Goal: Task Accomplishment & Management: Manage account settings

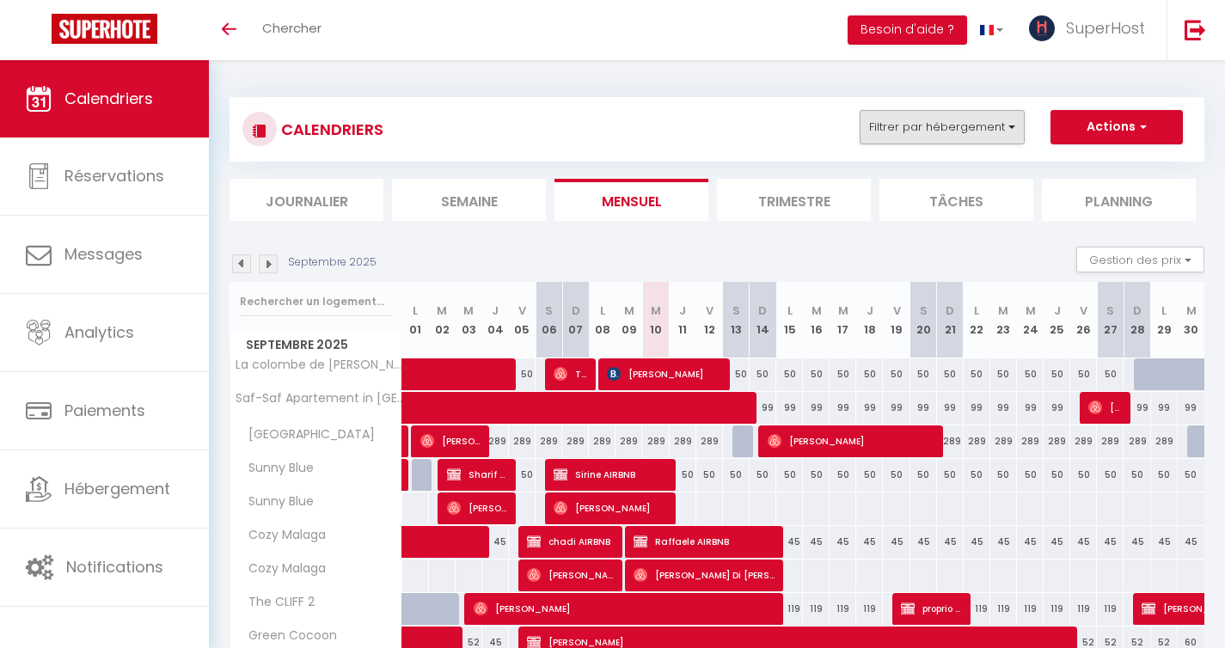
click at [965, 99] on div "CALENDRIERS Filtrer par hébergement Tous La colombe de [GEOGRAPHIC_DATA] in [GE…" at bounding box center [716, 129] width 974 height 64
click at [938, 138] on button "Filtrer par hébergement" at bounding box center [941, 127] width 165 height 34
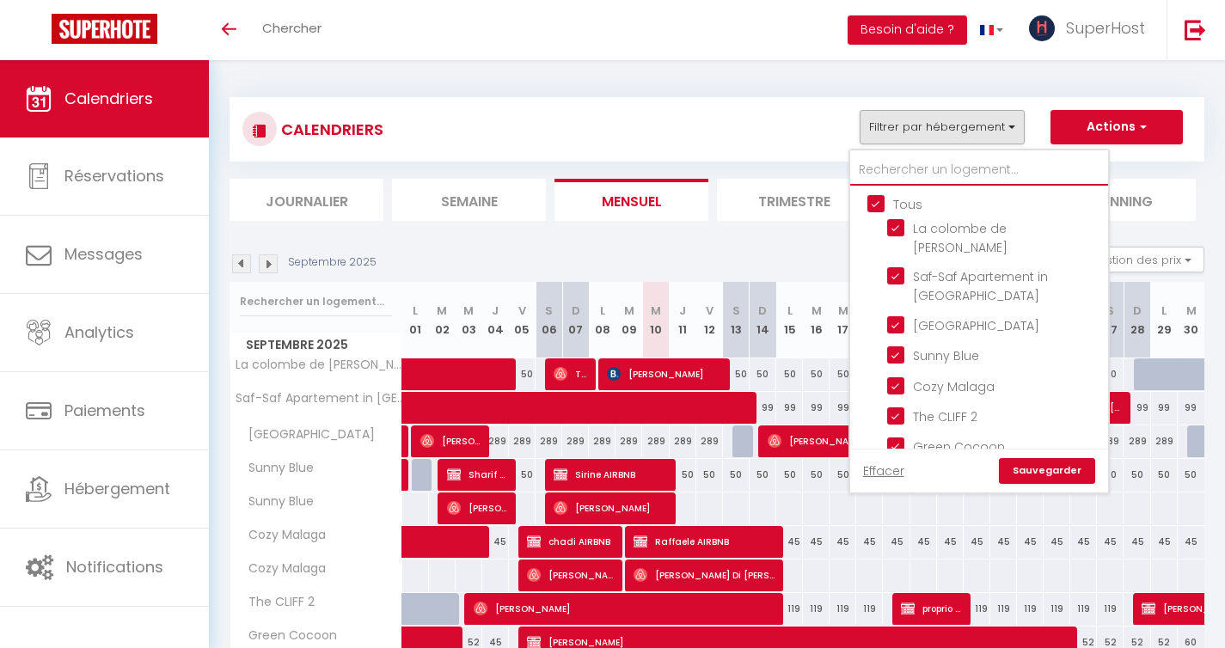
click at [897, 168] on input "text" at bounding box center [979, 170] width 258 height 31
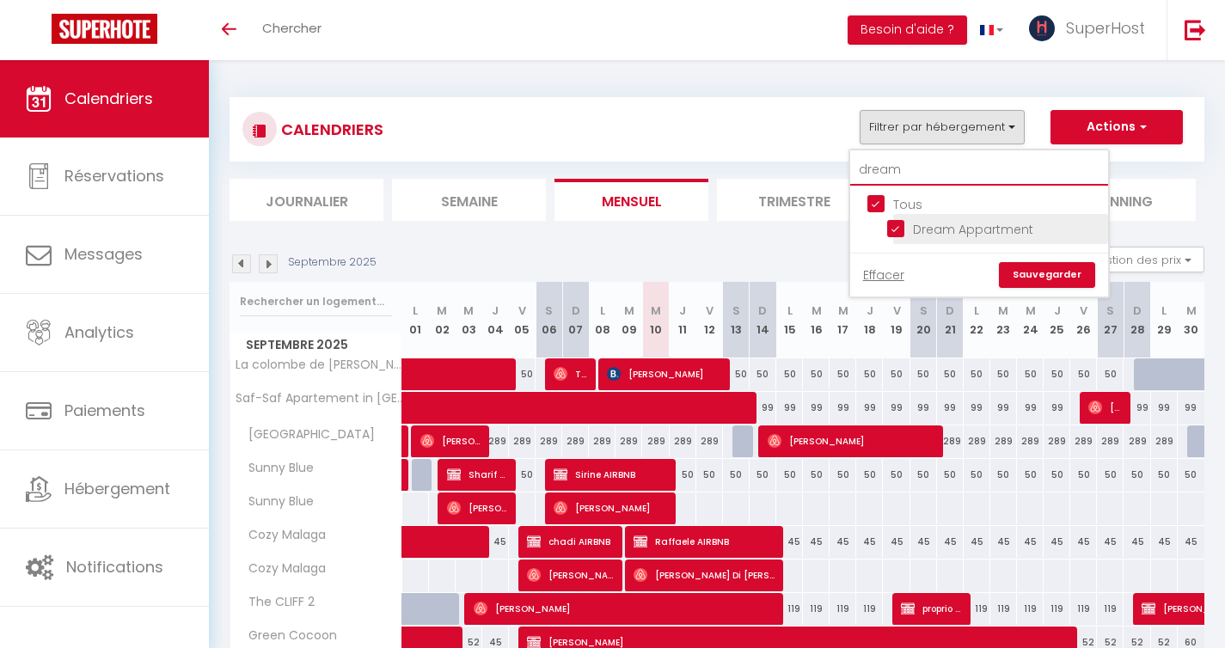
type input "dream"
click at [895, 222] on input "Dream Appartment" at bounding box center [994, 227] width 215 height 17
checkbox input "false"
click at [899, 234] on input "Dream Appartment" at bounding box center [994, 227] width 215 height 17
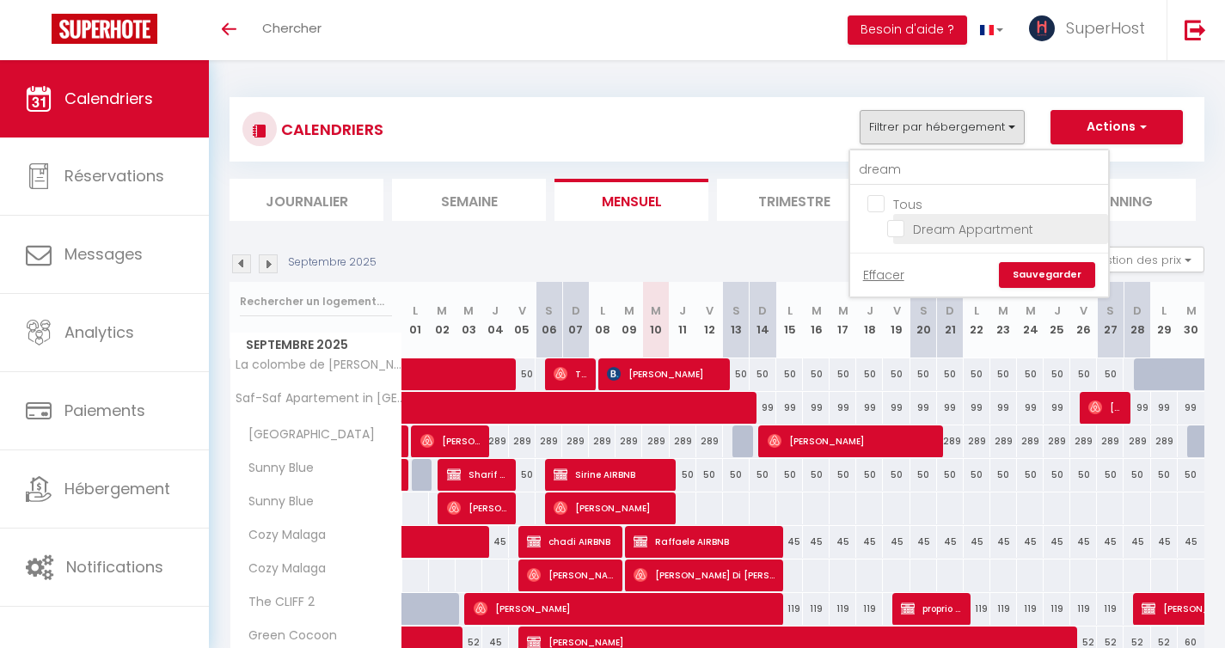
checkbox input "true"
click at [877, 206] on input "Tous" at bounding box center [996, 202] width 258 height 17
checkbox input "false"
click at [896, 225] on input "Dream Appartment" at bounding box center [994, 227] width 215 height 17
checkbox input "true"
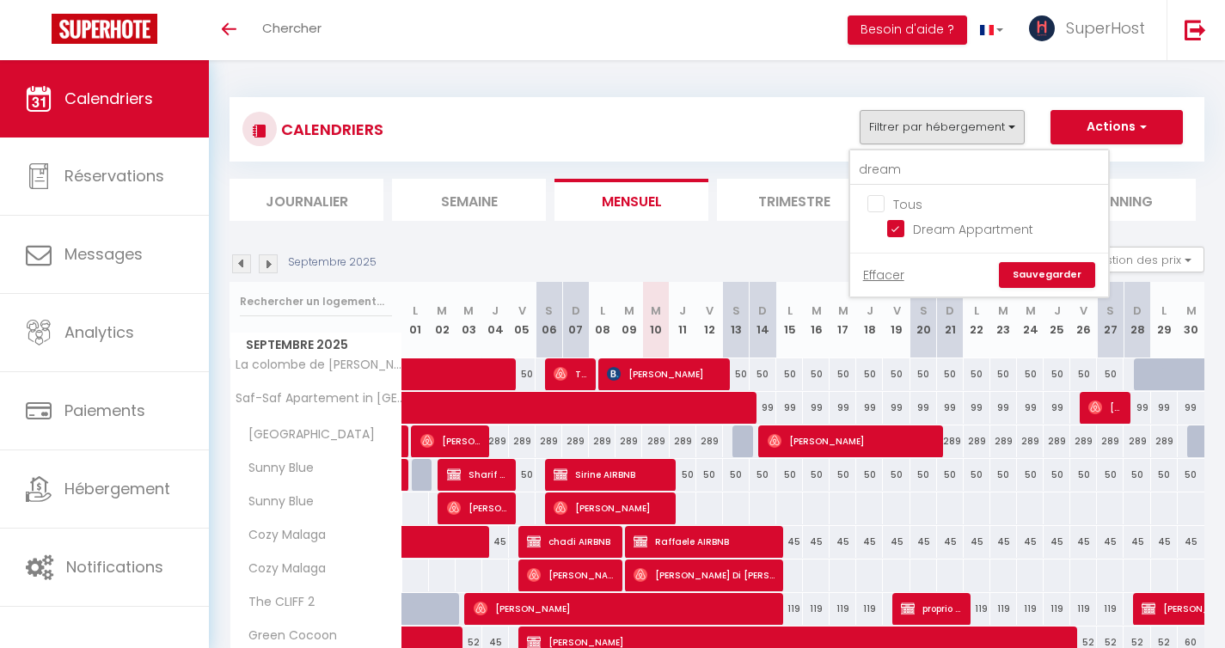
click at [1029, 271] on link "Sauvegarder" at bounding box center [1047, 275] width 96 height 26
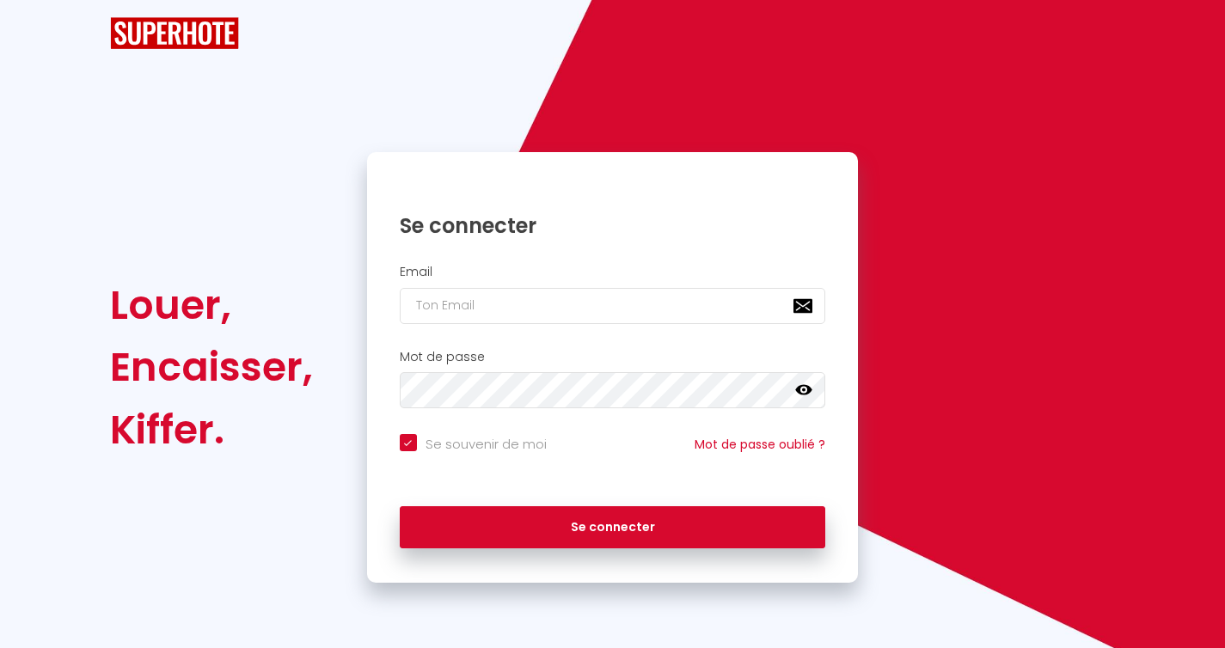
checkbox input "true"
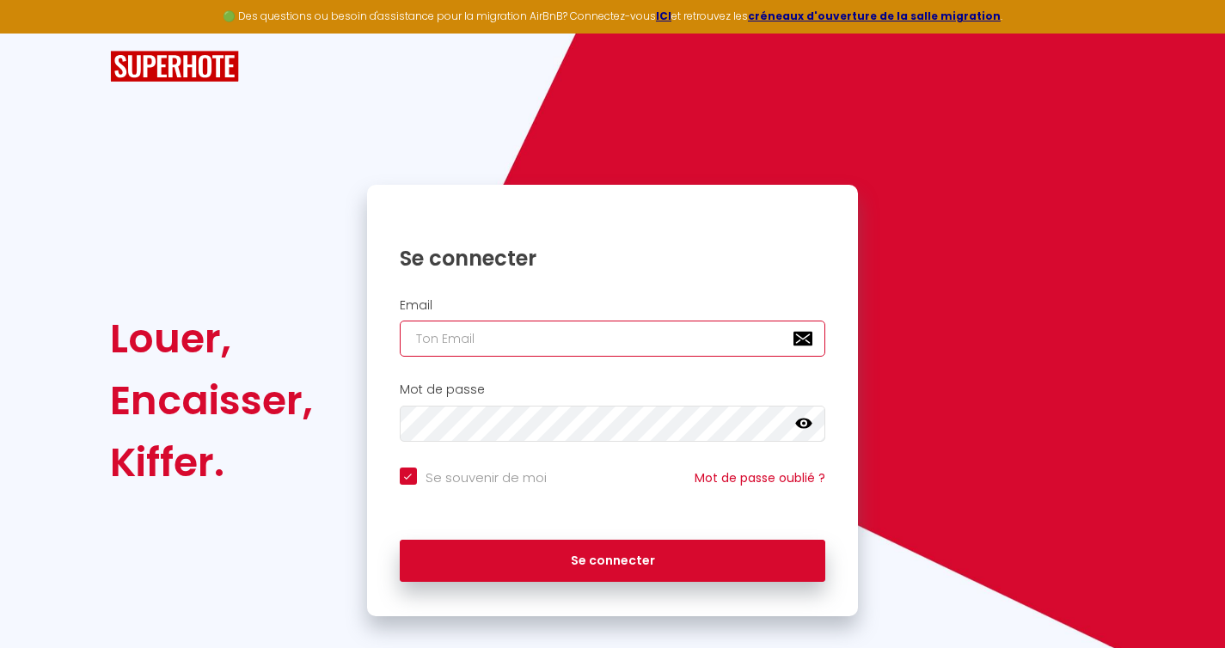
type input "[EMAIL_ADDRESS][DOMAIN_NAME]"
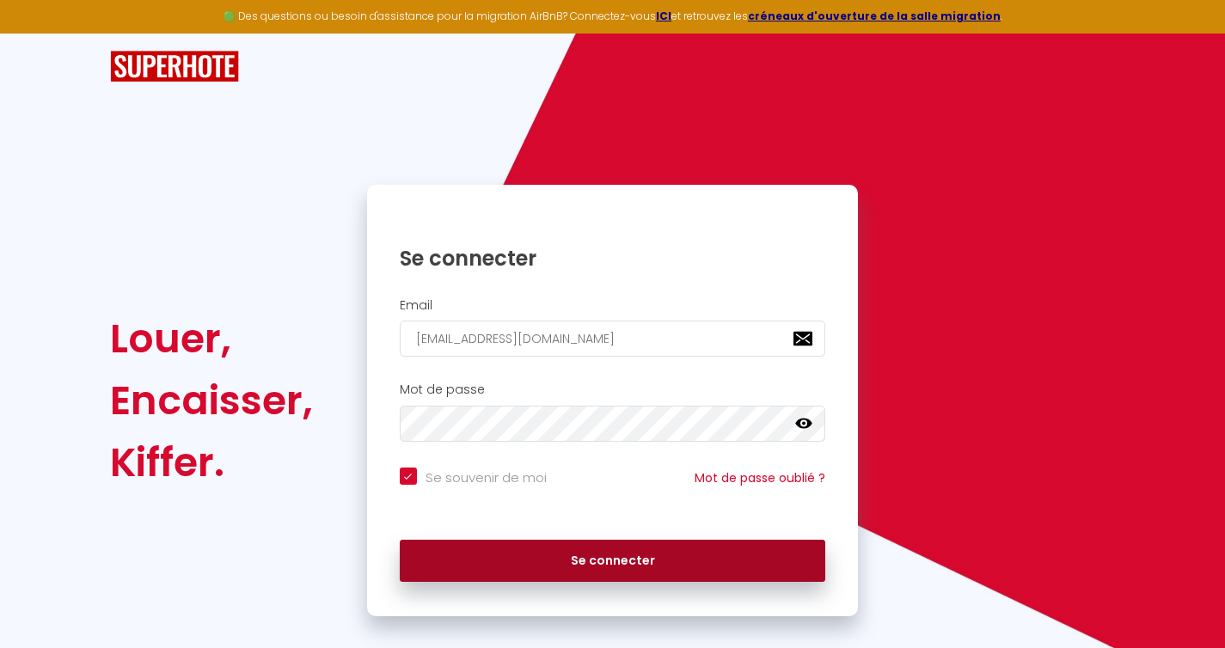
click at [492, 550] on button "Se connecter" at bounding box center [613, 561] width 426 height 43
checkbox input "true"
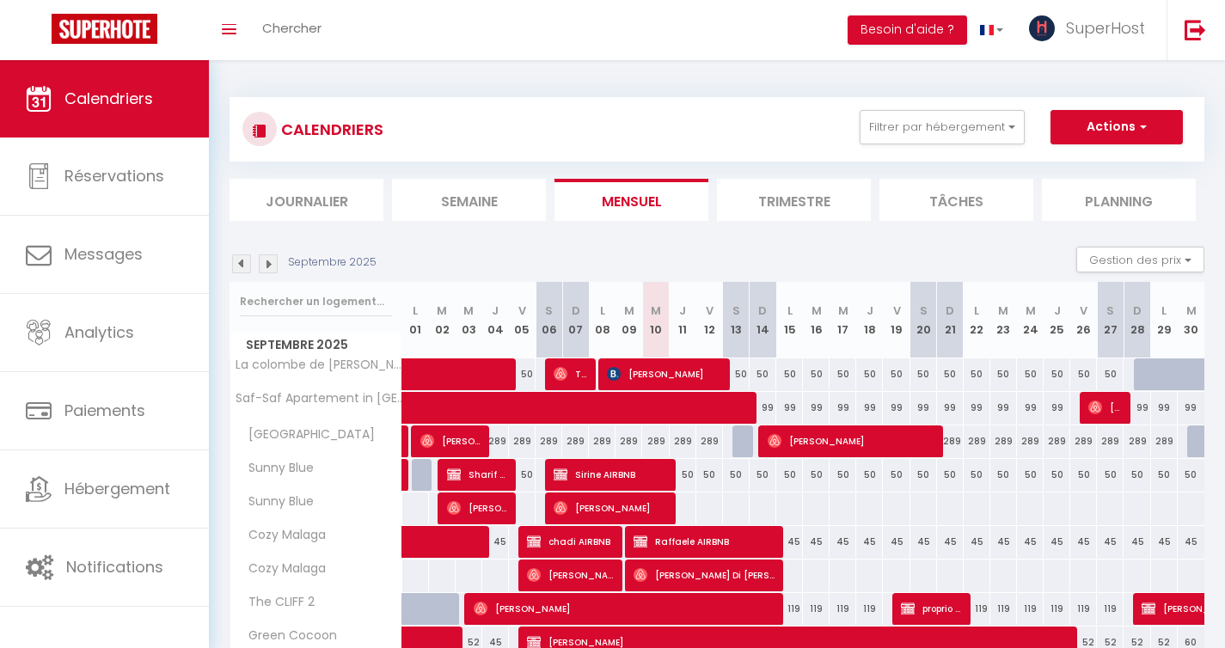
click at [902, 146] on div "CALENDRIERS Filtrer par hébergement Tous La colombe de [GEOGRAPHIC_DATA] in [GE…" at bounding box center [716, 129] width 949 height 39
click at [902, 139] on button "Filtrer par hébergement" at bounding box center [941, 127] width 165 height 34
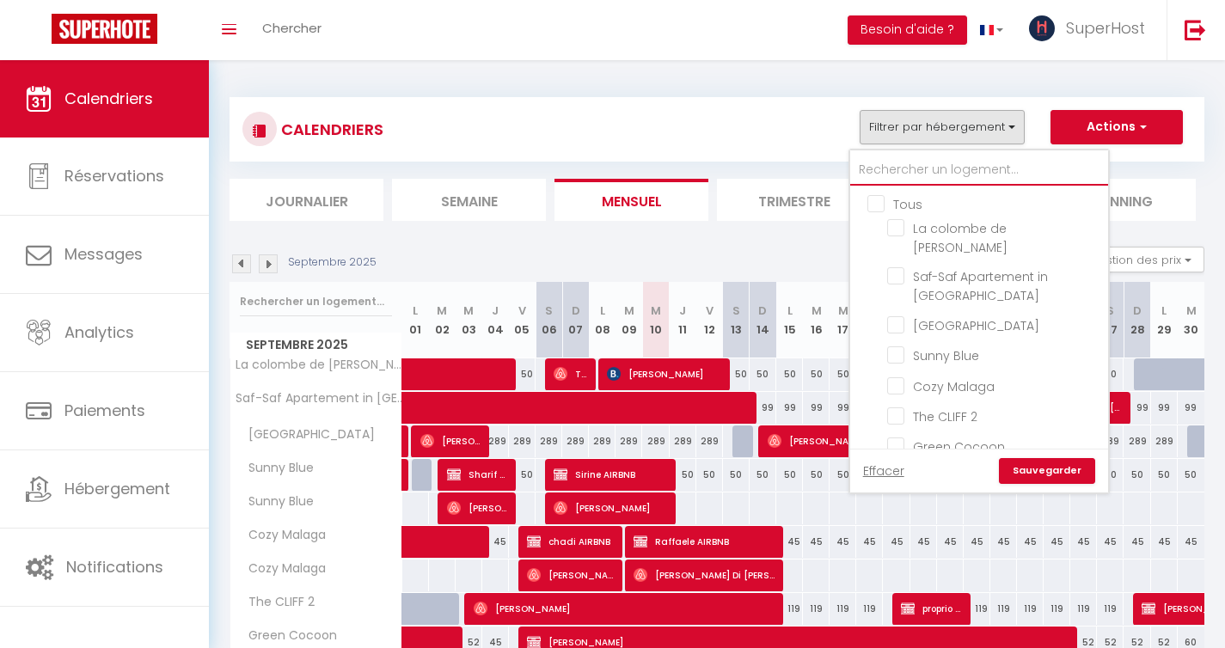
click at [883, 162] on input "text" at bounding box center [979, 170] width 258 height 31
type input "dr"
checkbox input "false"
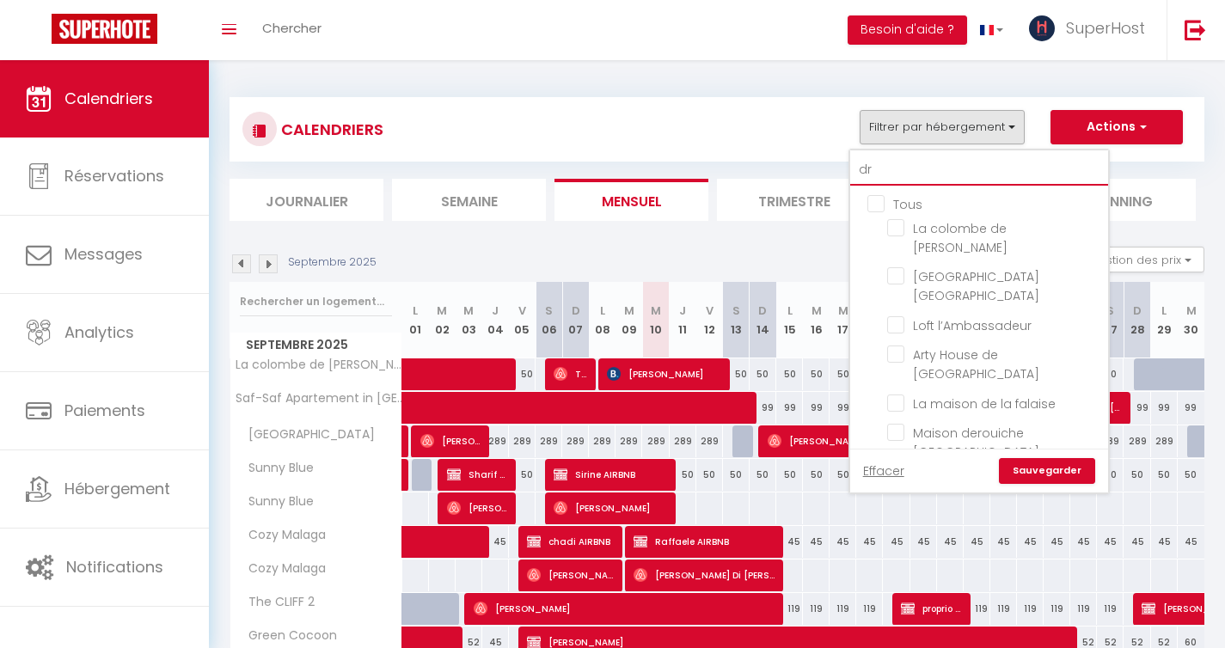
checkbox input "false"
type input "drea"
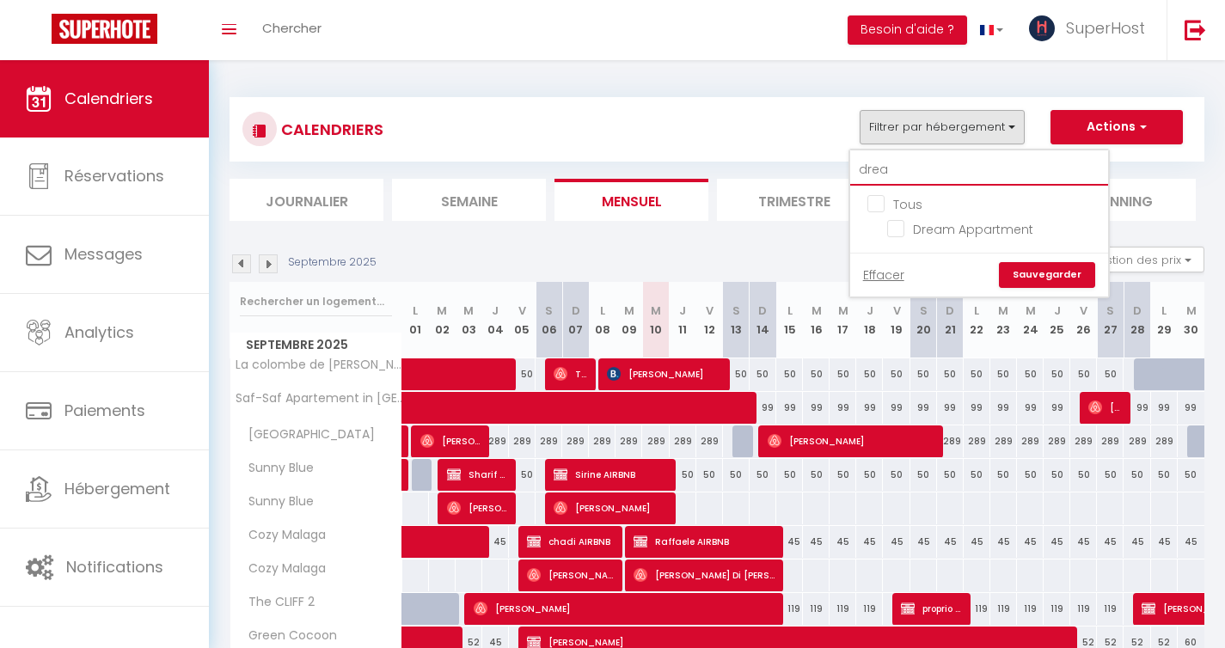
checkbox input "false"
type input "drea"
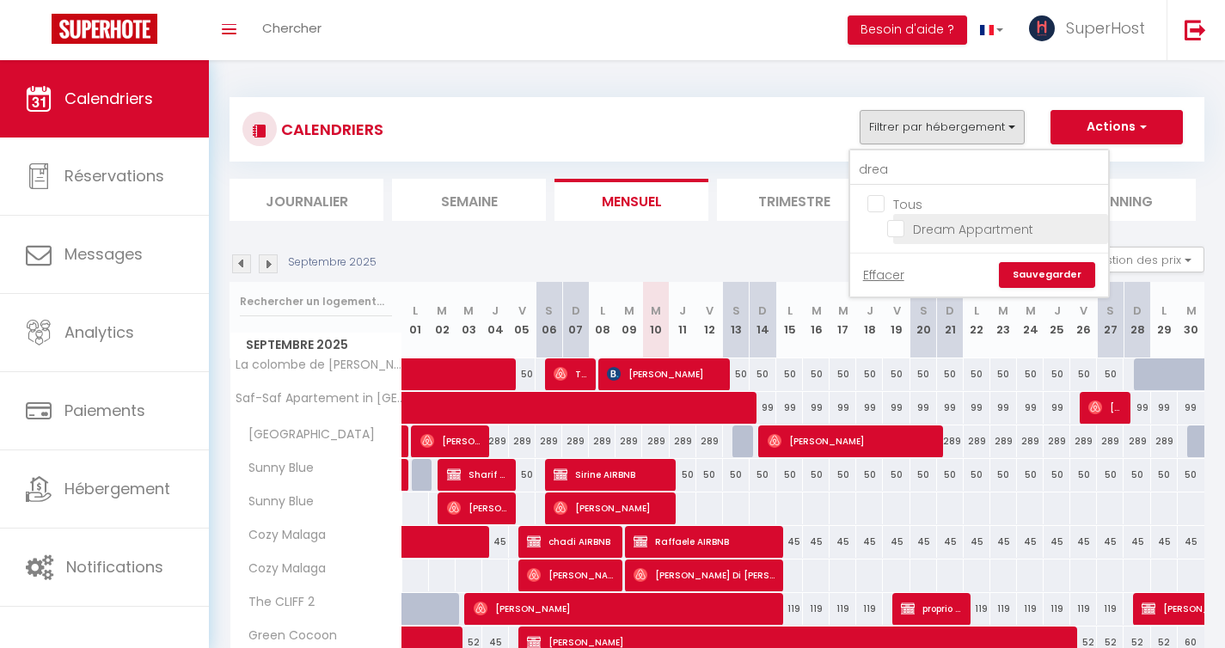
click at [894, 229] on input "Dream Appartment" at bounding box center [994, 227] width 215 height 17
checkbox input "true"
click at [1023, 274] on link "Sauvegarder" at bounding box center [1047, 275] width 96 height 26
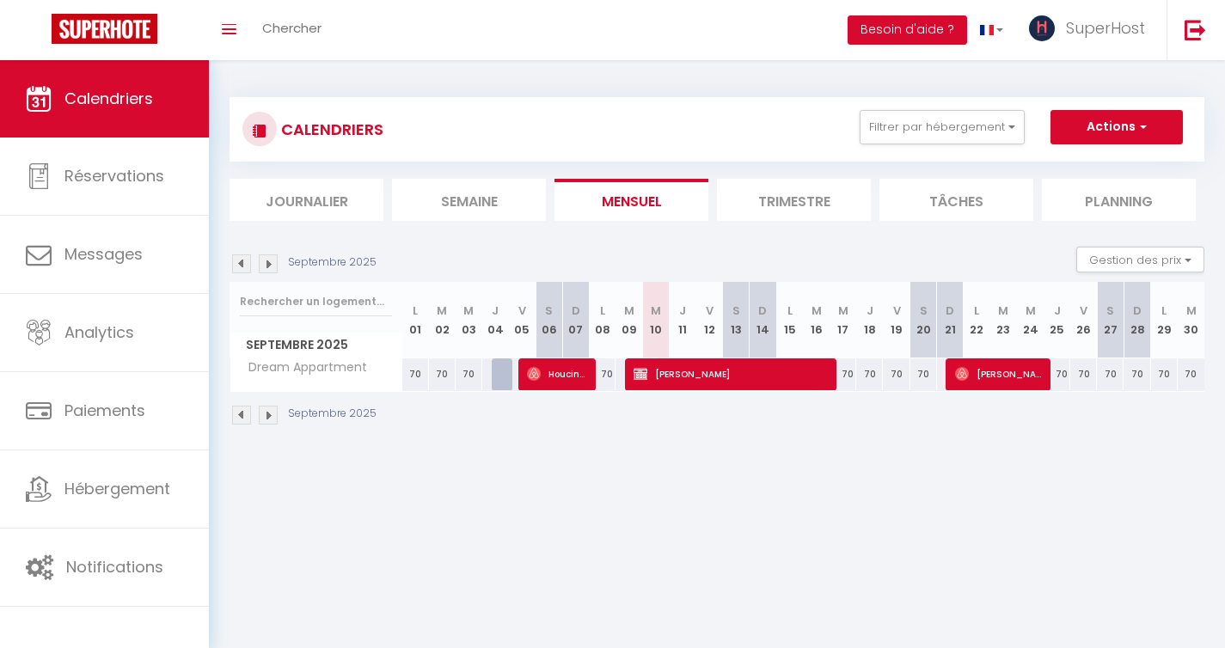
click at [267, 270] on img at bounding box center [268, 263] width 19 height 19
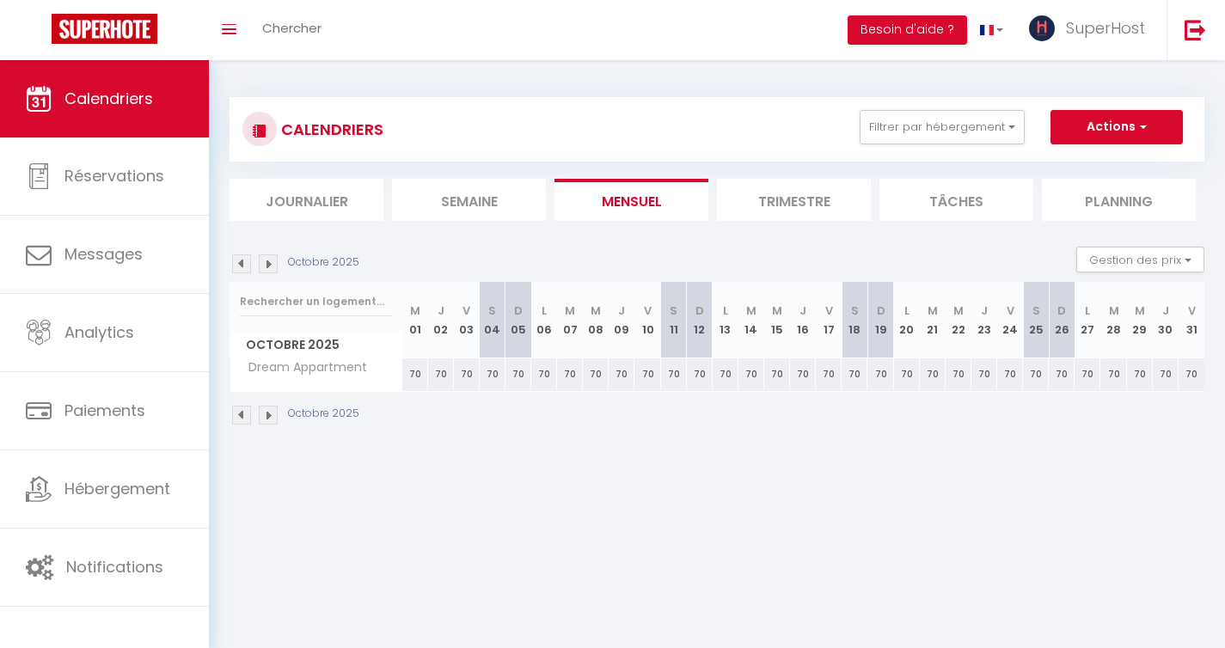
click at [267, 270] on img at bounding box center [268, 263] width 19 height 19
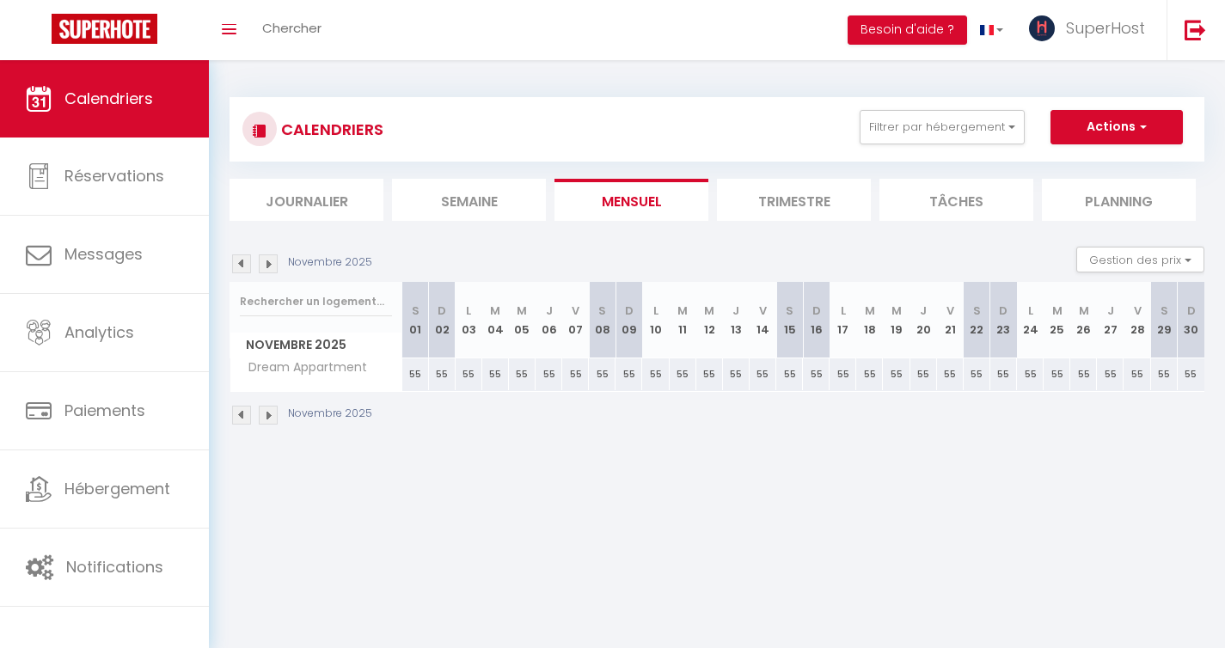
click at [267, 270] on img at bounding box center [268, 263] width 19 height 19
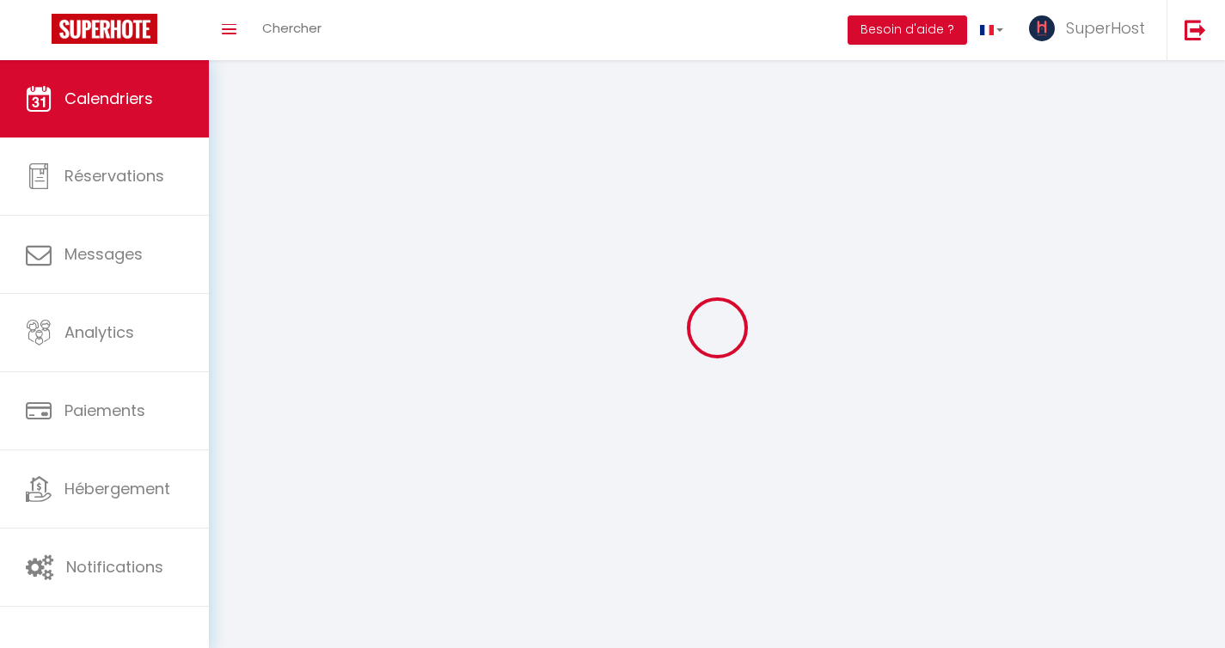
select select
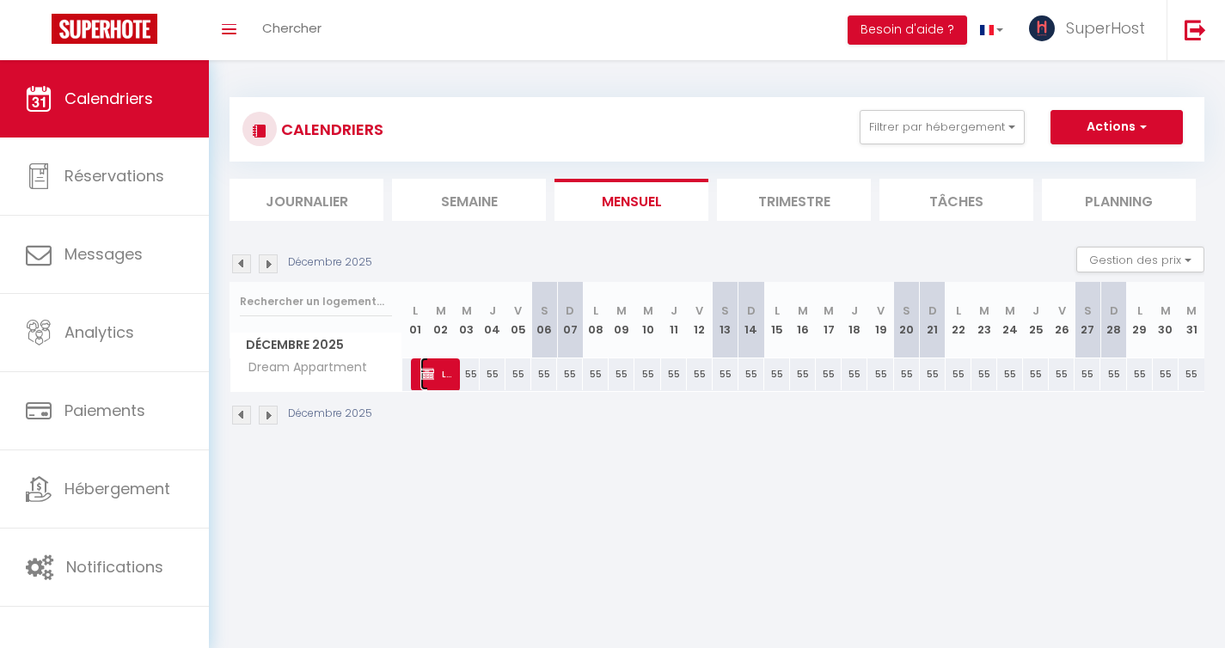
click at [436, 371] on span "Leger Donia" at bounding box center [437, 373] width 34 height 33
select select "KO"
select select "0"
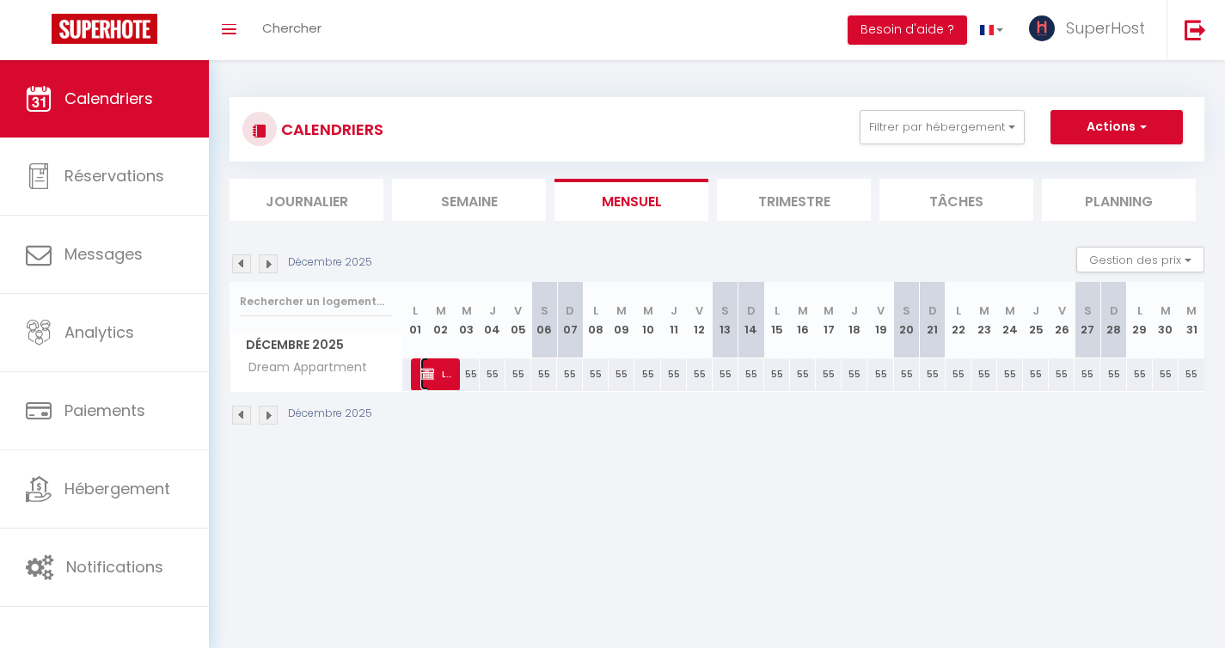
select select "1"
select select
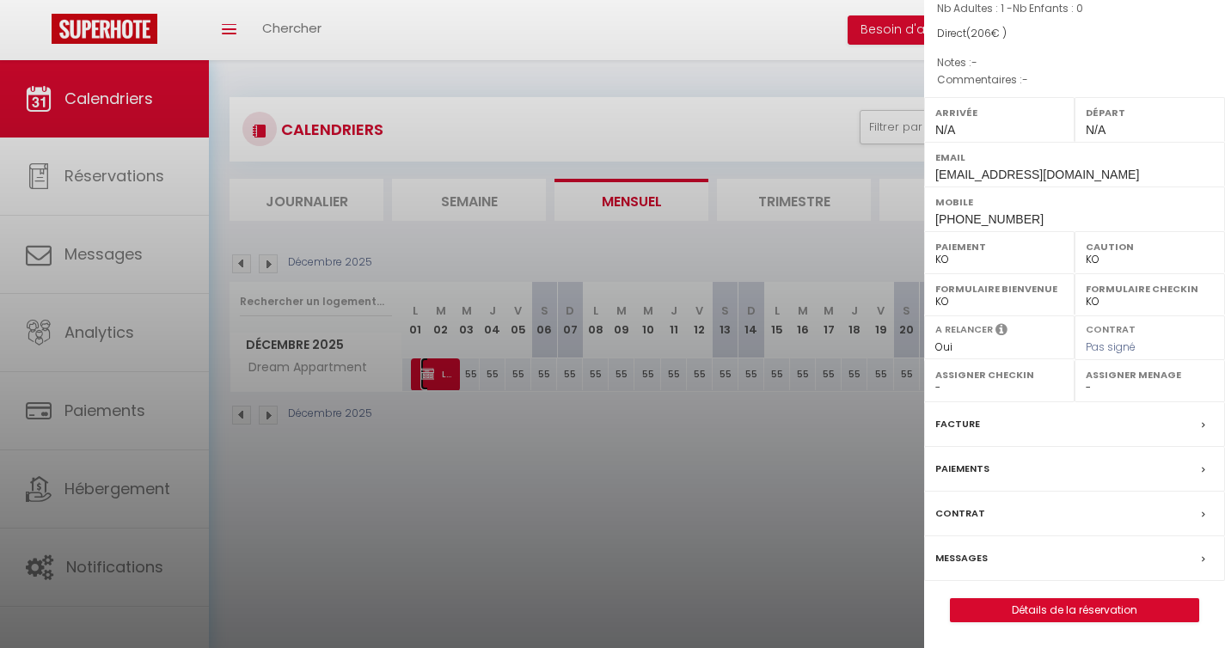
scroll to position [60, 0]
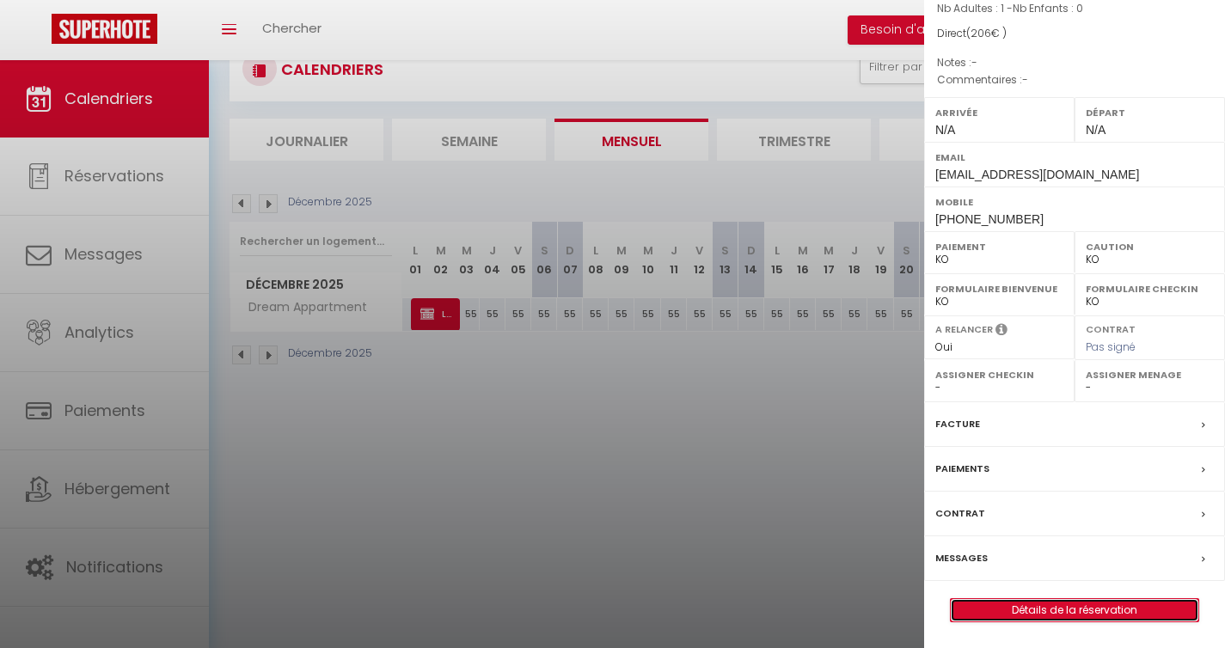
click at [1022, 614] on link "Détails de la réservation" at bounding box center [1073, 610] width 247 height 22
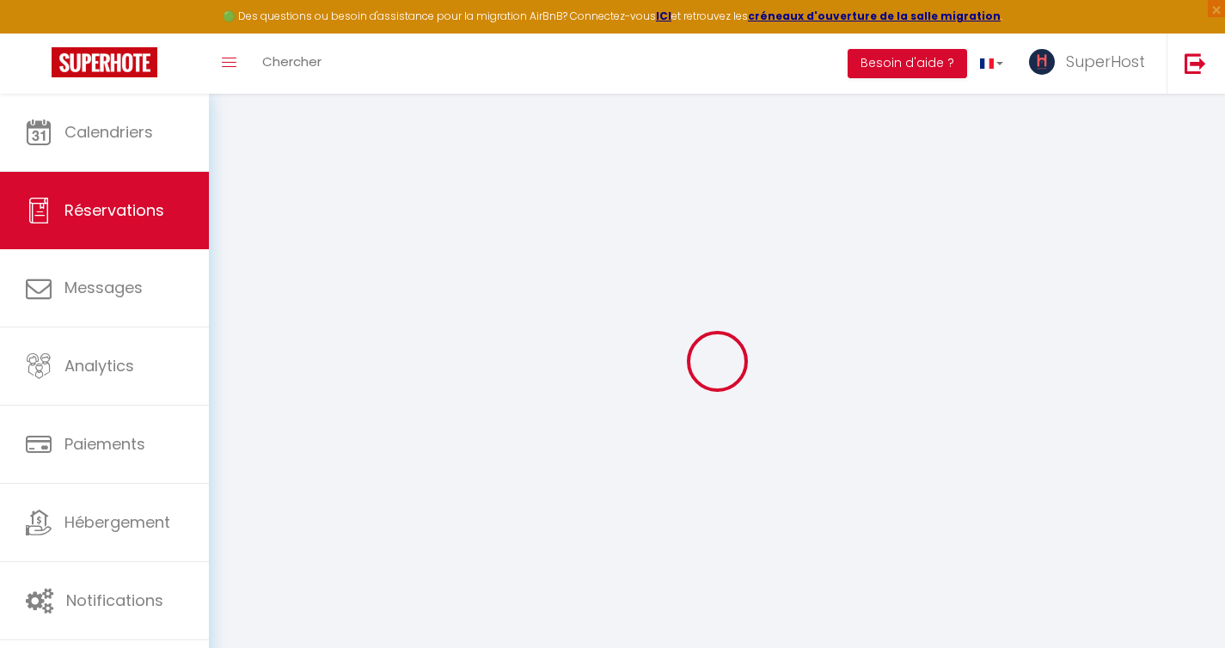
type input "Leger"
type input "Donia"
type input "[EMAIL_ADDRESS][DOMAIN_NAME]"
type input "[PHONE_NUMBER]"
select select "TN"
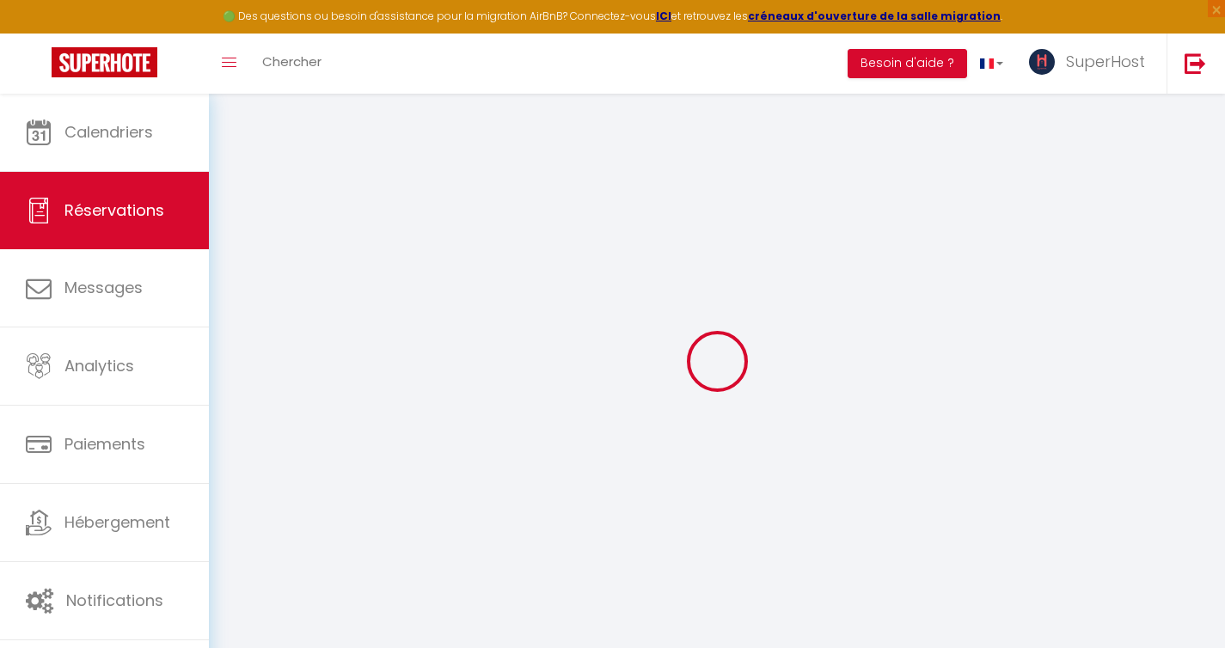
select select "52984"
select select "2"
type input "Lun 01 Décembre 2025"
select select
type input "Mer 03 Décembre 2025"
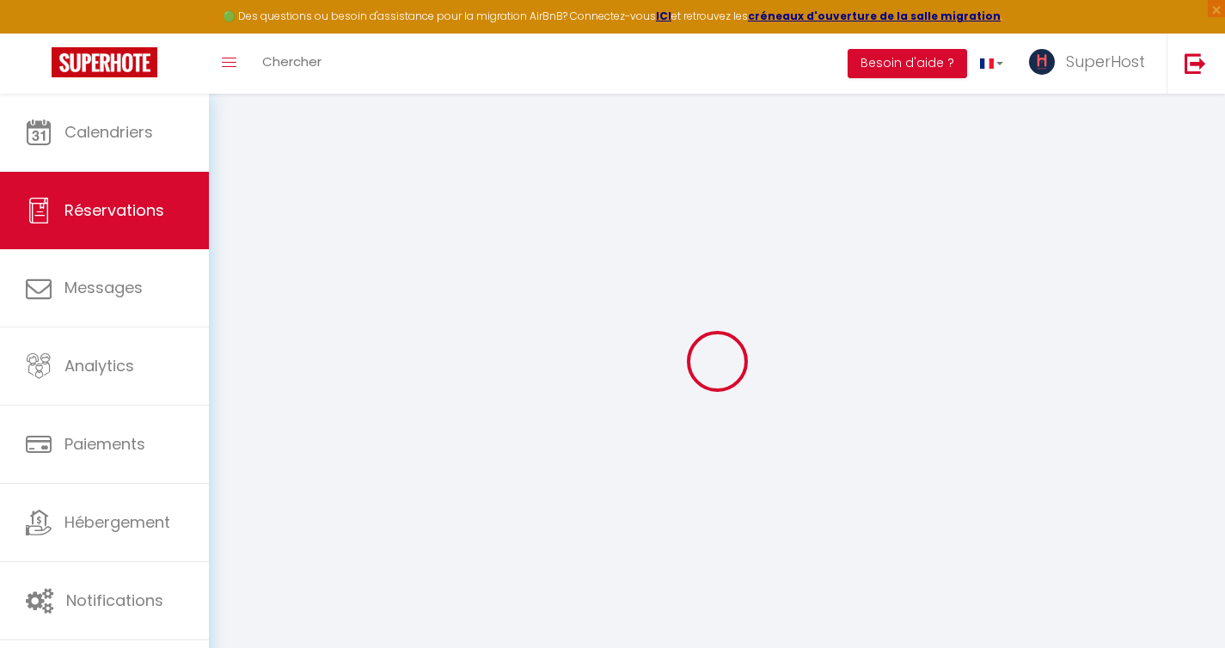
select select
type input "1"
select select "10"
select select
type input "181"
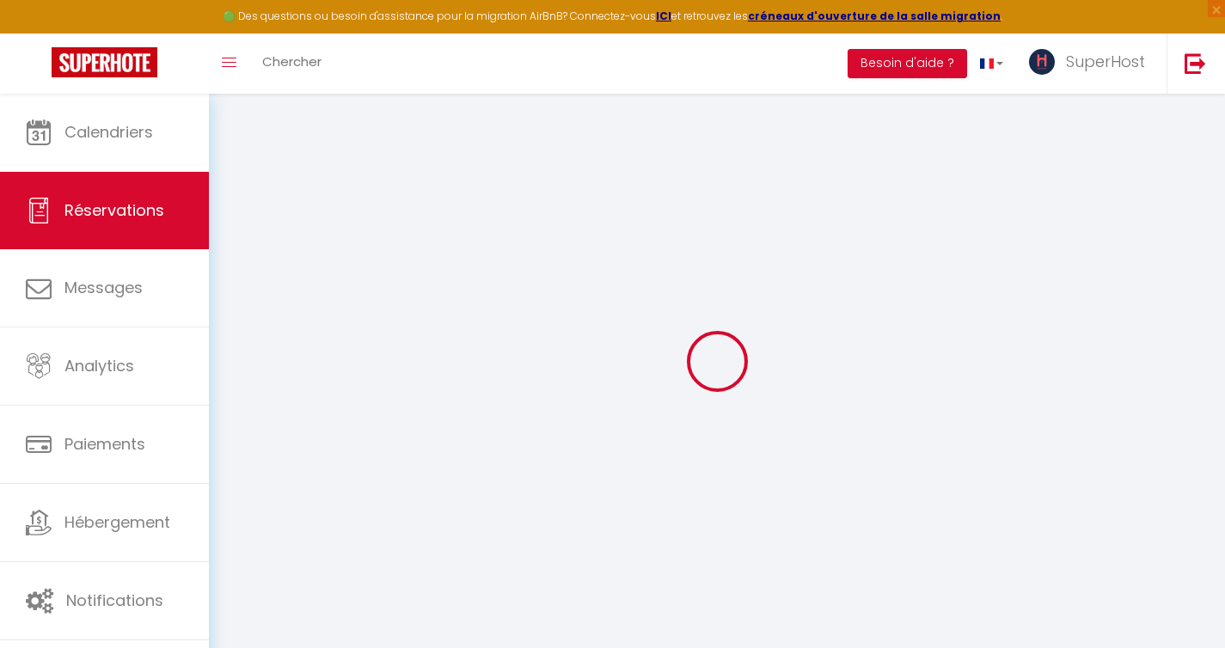
checkbox input "false"
type input "206"
type input "0"
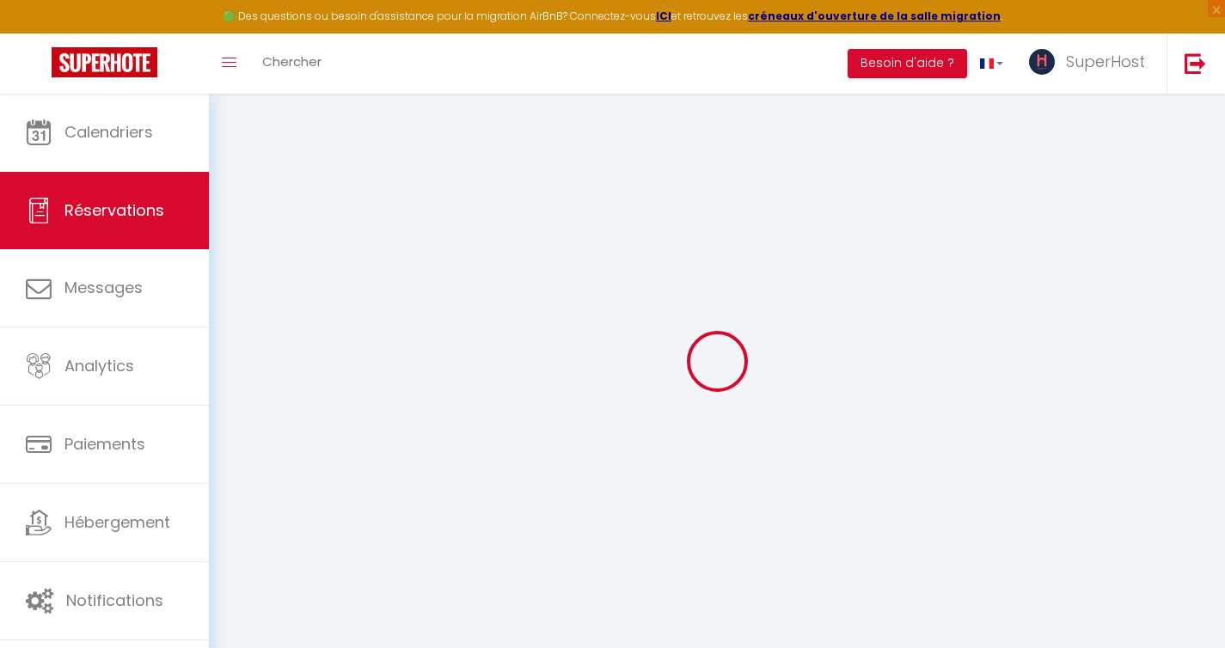
select select
select select "14"
checkbox input "false"
select select
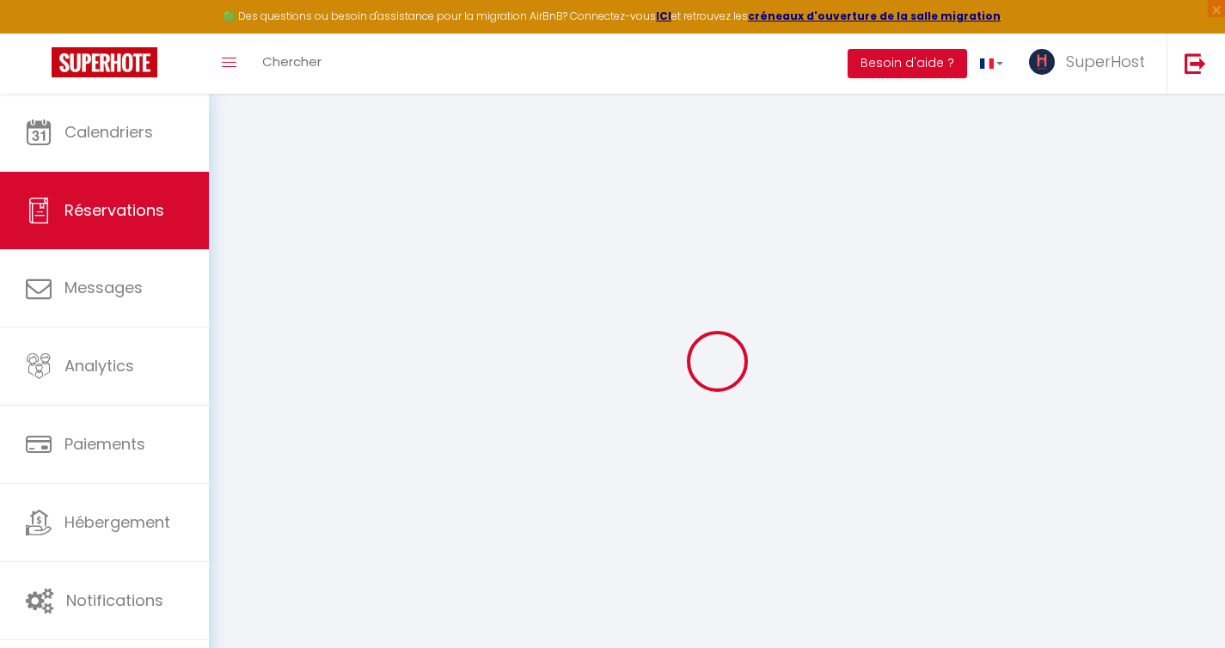
select select
checkbox input "false"
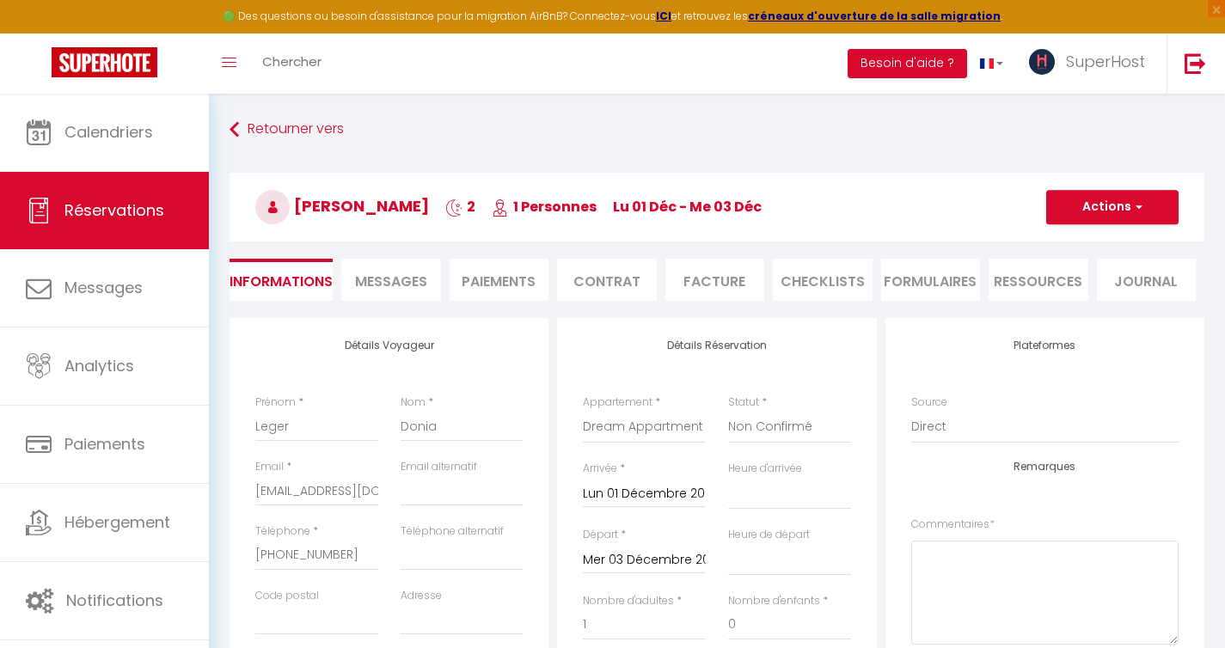
select select
checkbox input "false"
type input "25"
select select
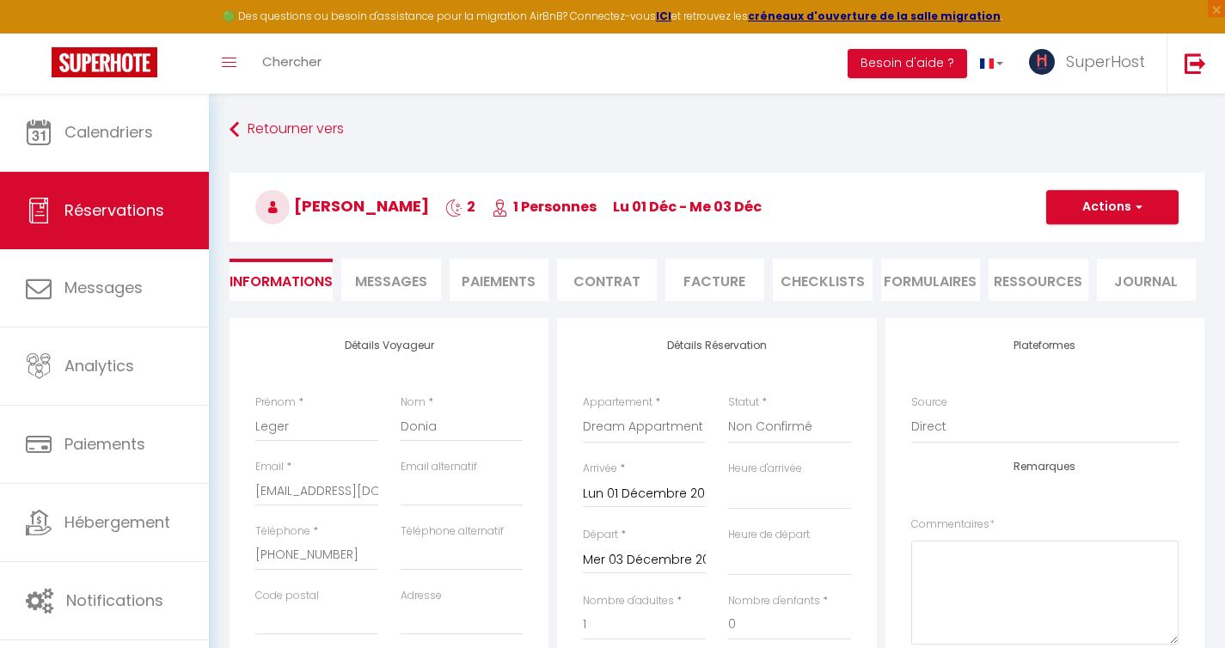
select select
checkbox input "false"
select select
click at [1079, 204] on button "Actions" at bounding box center [1112, 207] width 132 height 34
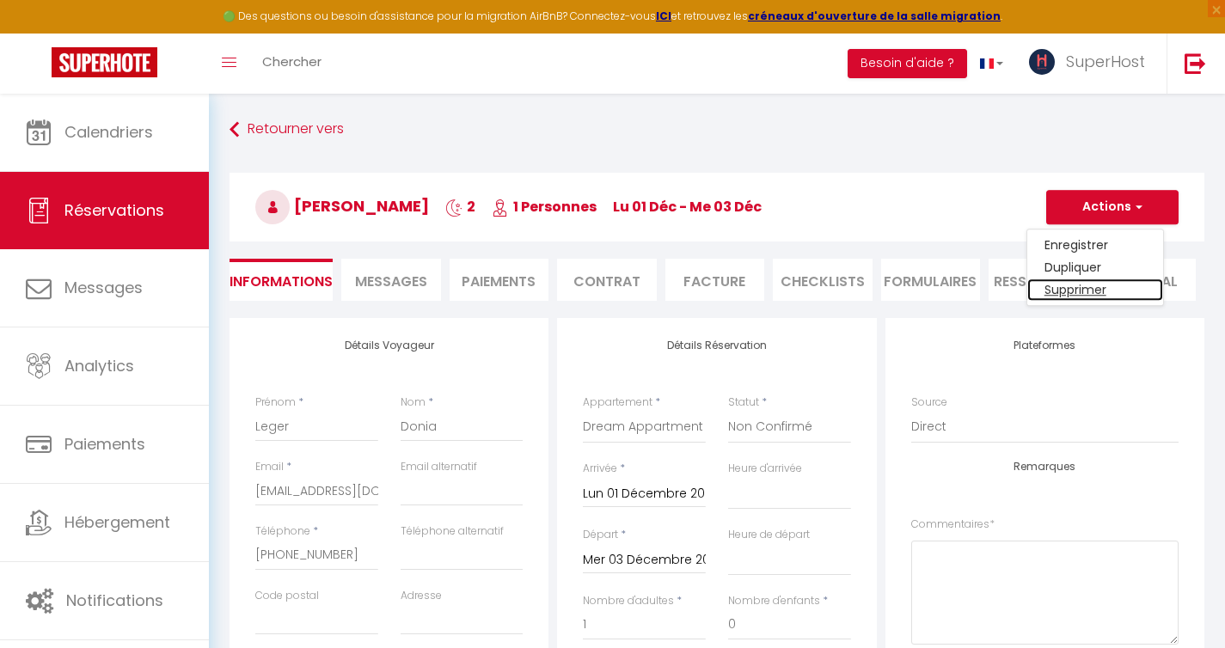
click at [1049, 289] on link "Supprimer" at bounding box center [1095, 289] width 136 height 22
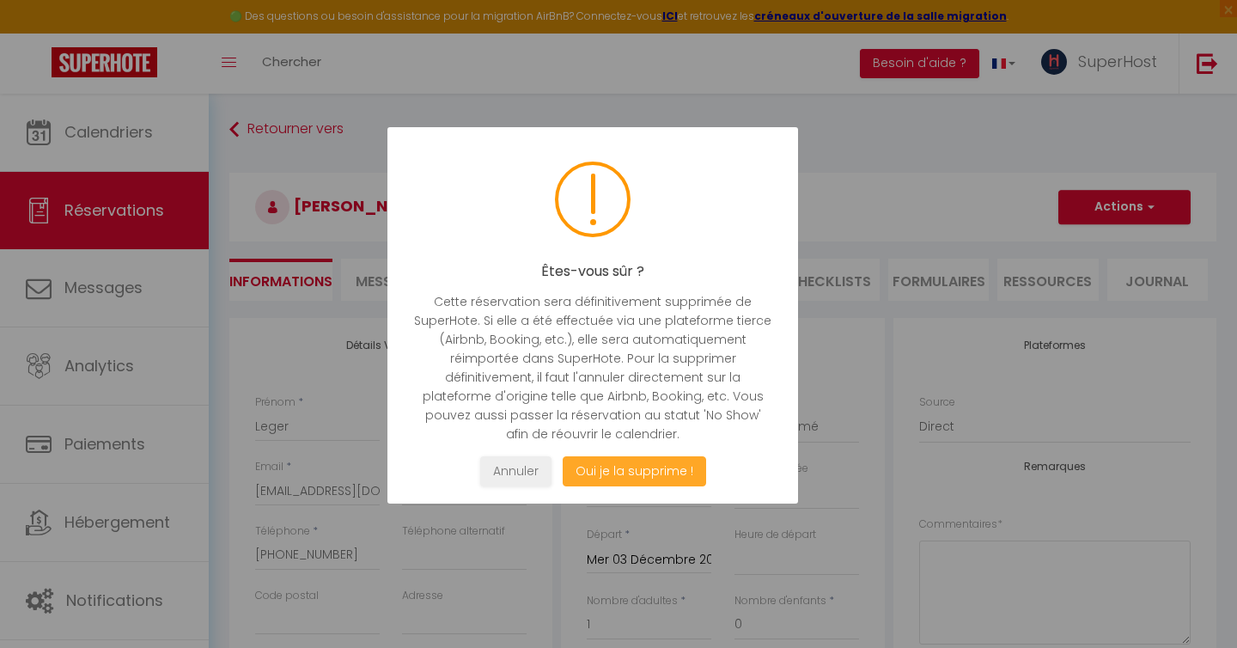
click at [623, 473] on button "Oui je la supprime !" at bounding box center [635, 471] width 144 height 30
select select "not_cancelled"
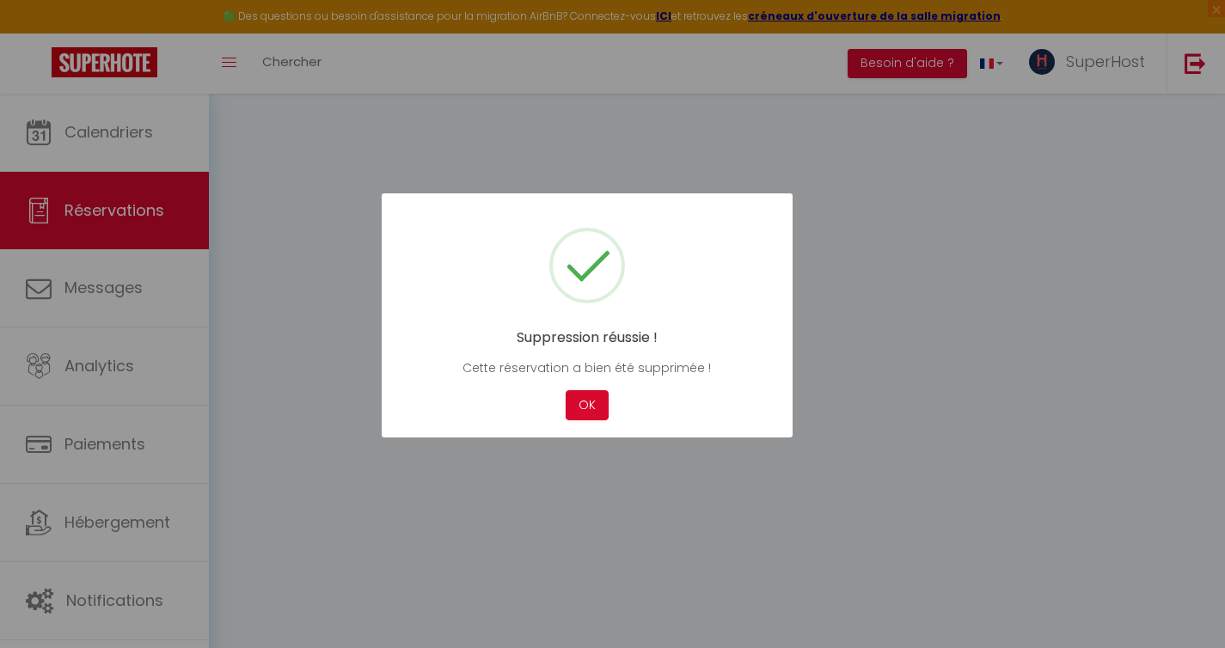
click at [580, 388] on div "Suppression réussie ! Cette réservation a bien été supprimée ! Not valid Cancel…" at bounding box center [587, 315] width 411 height 244
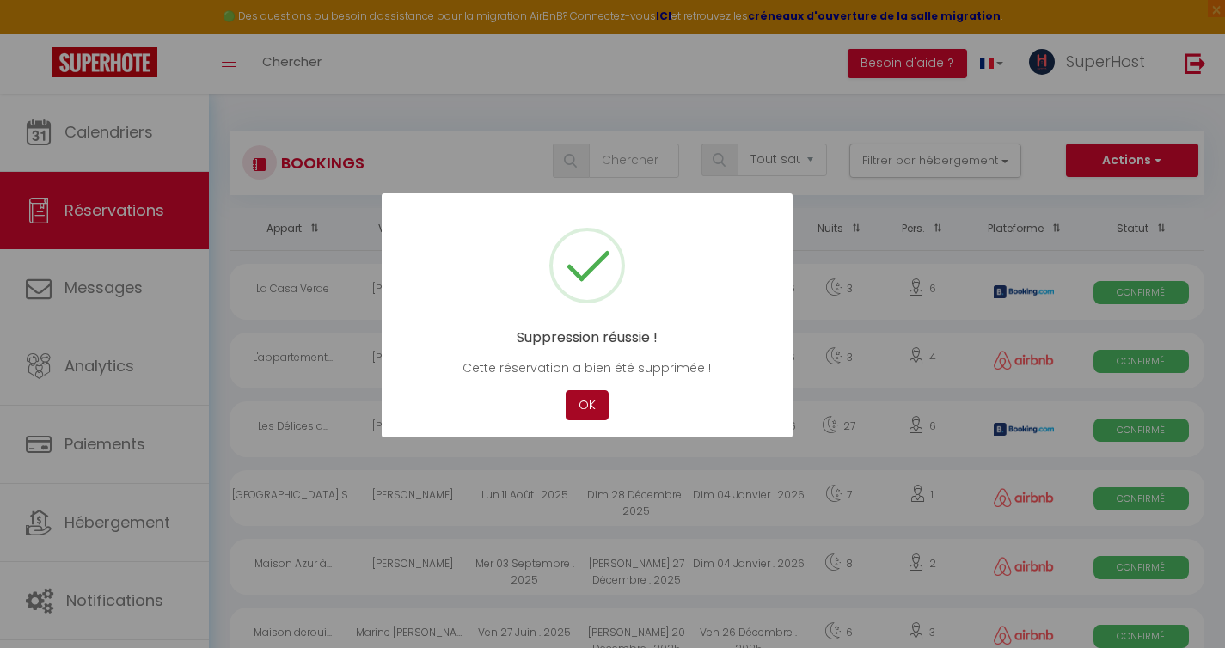
click at [580, 405] on button "OK" at bounding box center [586, 405] width 43 height 30
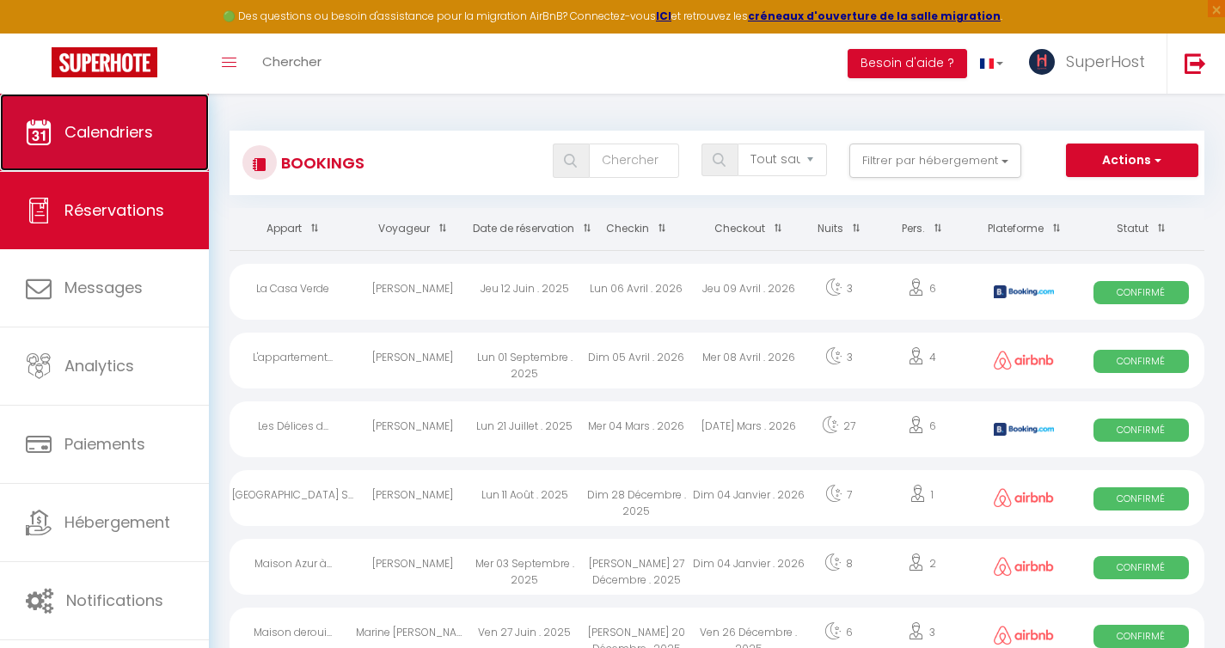
click at [117, 131] on span "Calendriers" at bounding box center [108, 131] width 89 height 21
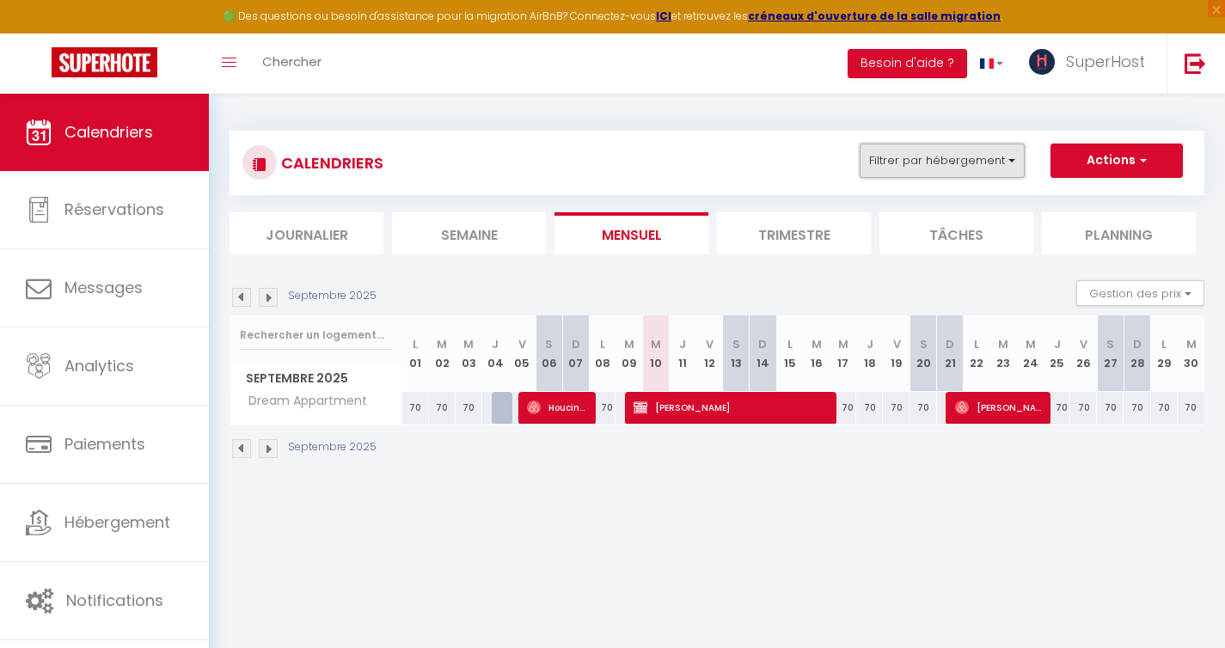
click at [968, 162] on button "Filtrer par hébergement" at bounding box center [941, 161] width 165 height 34
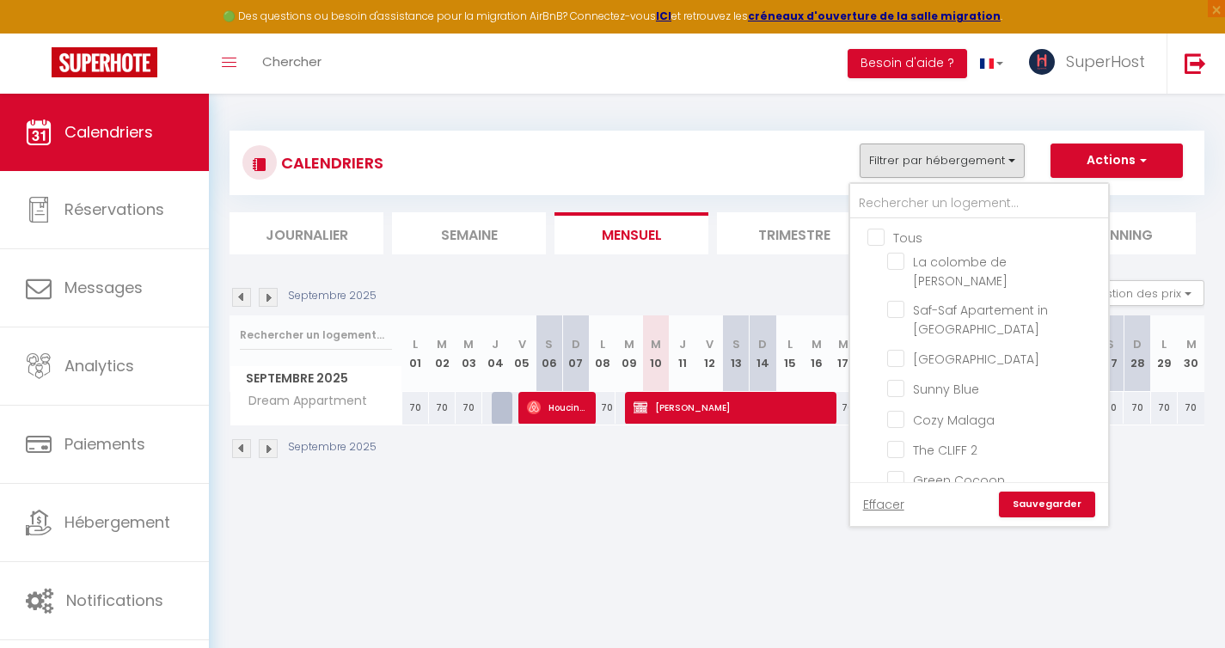
click at [881, 231] on input "Tous" at bounding box center [996, 236] width 258 height 17
checkbox input "true"
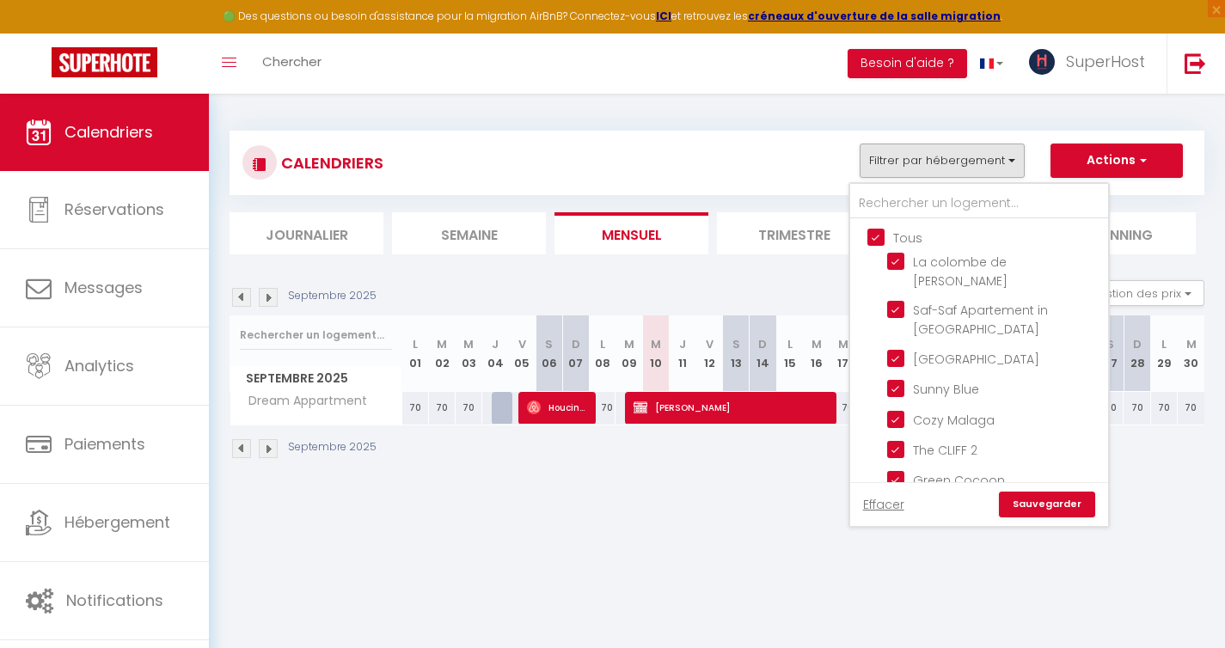
checkbox input "true"
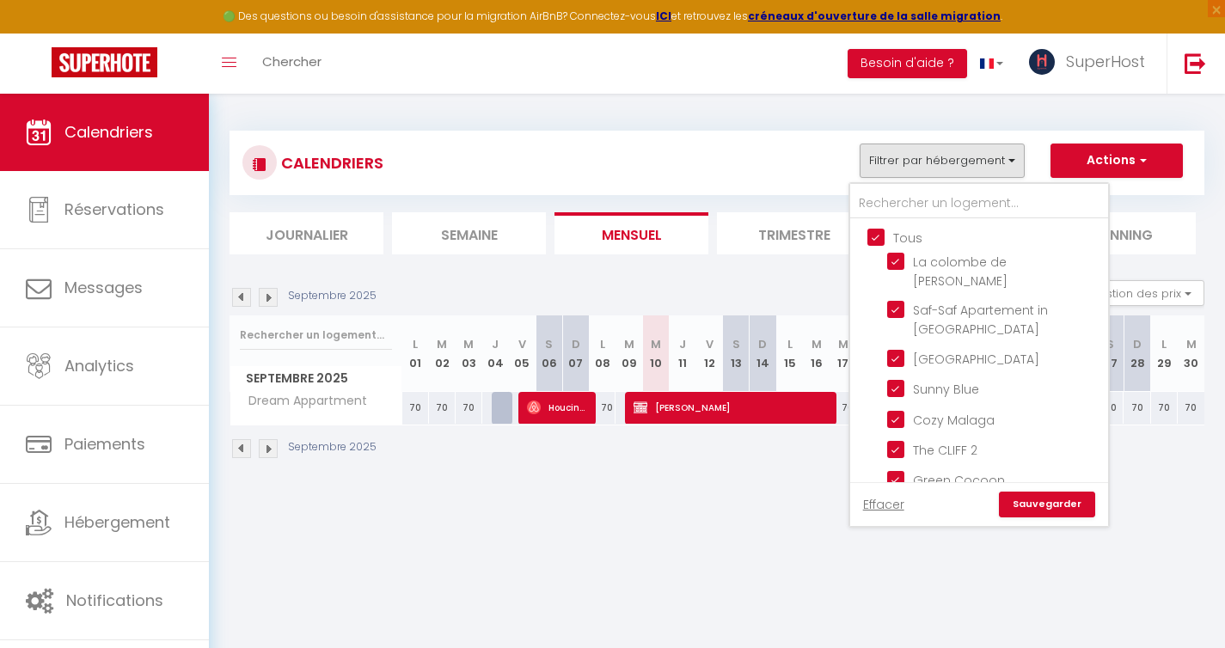
checkbox input "true"
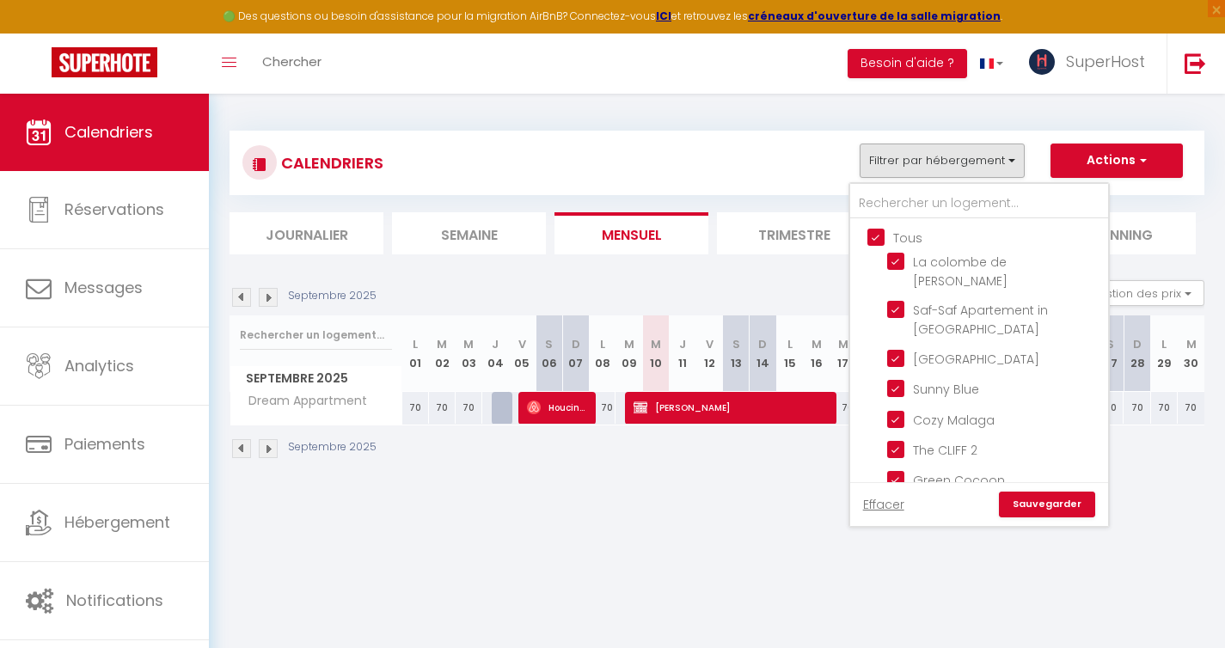
checkbox input "true"
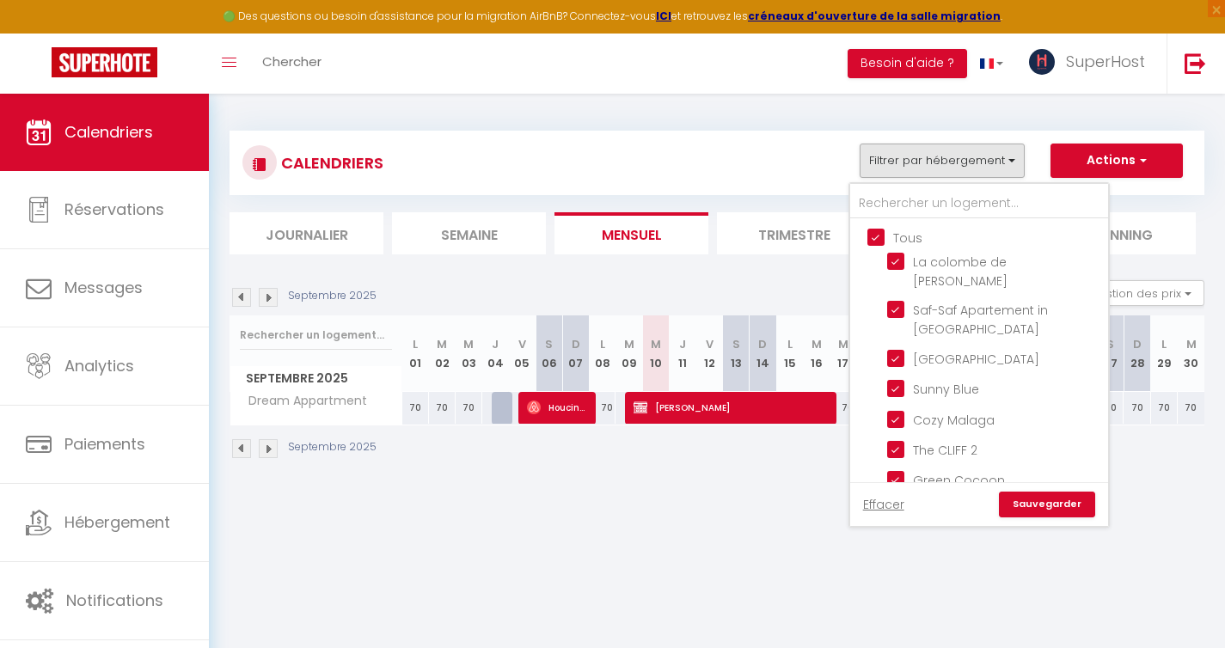
checkbox input "true"
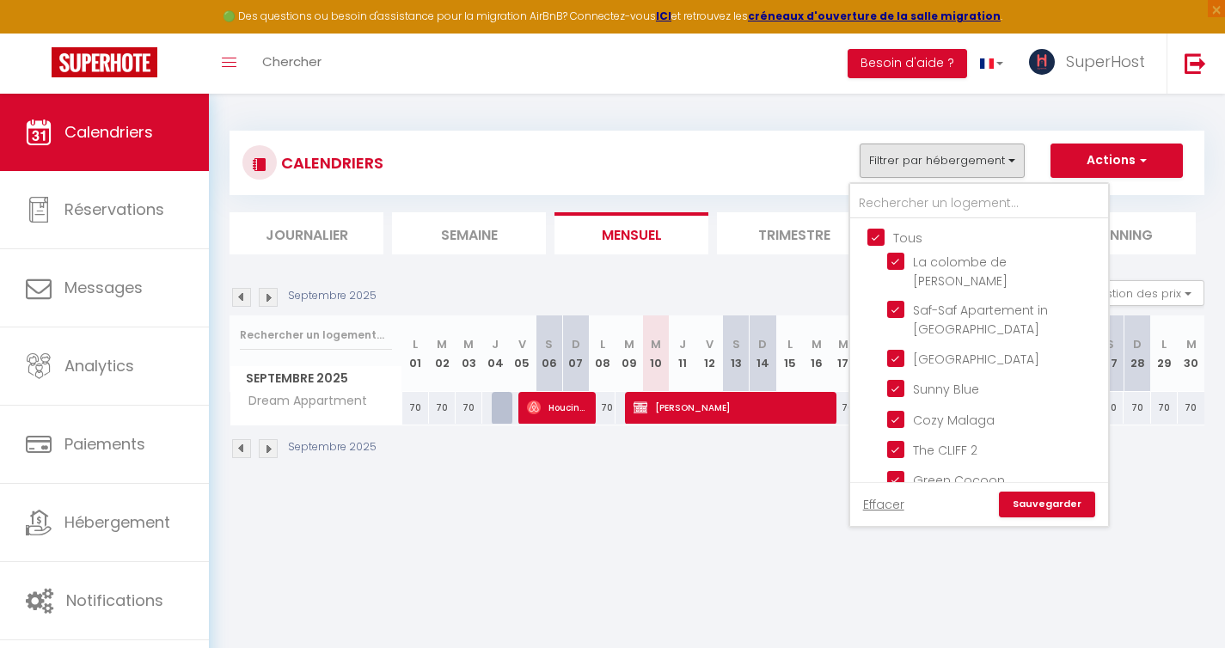
checkbox input "true"
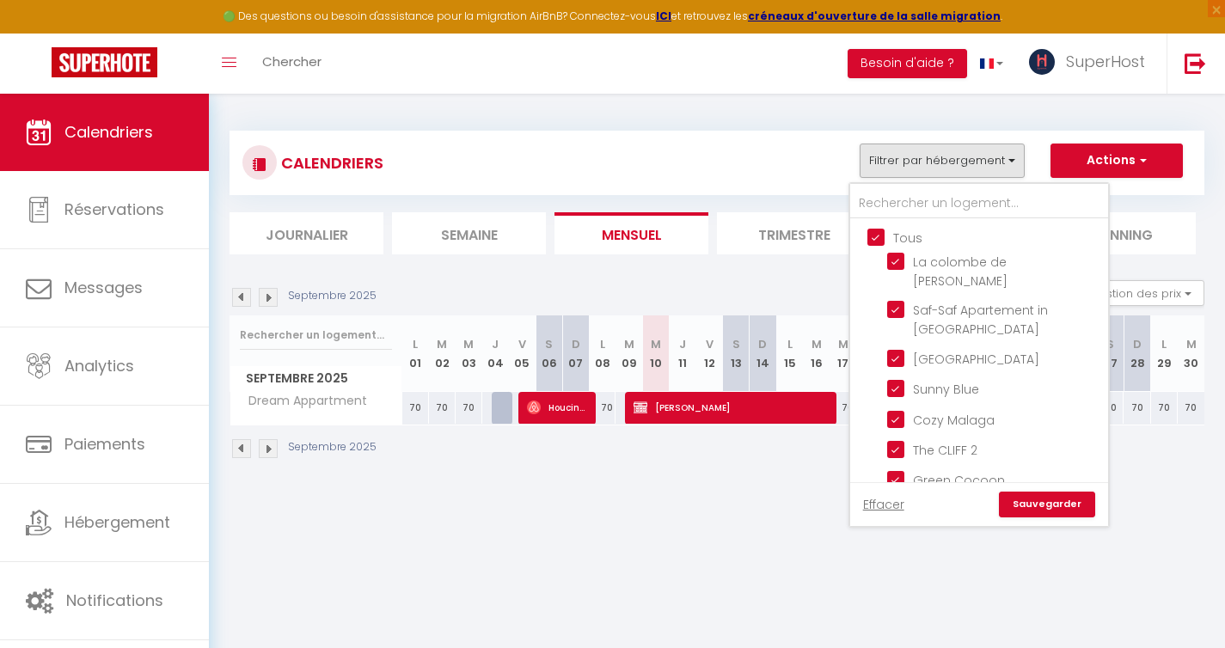
checkbox input "true"
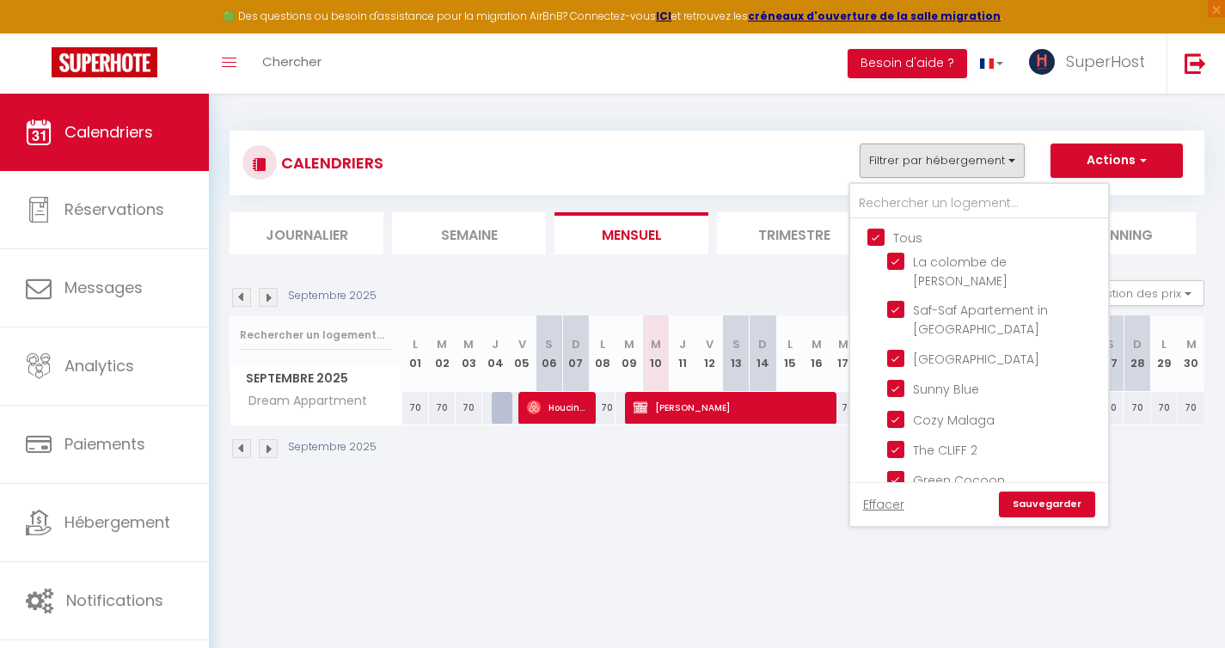
checkbox input "true"
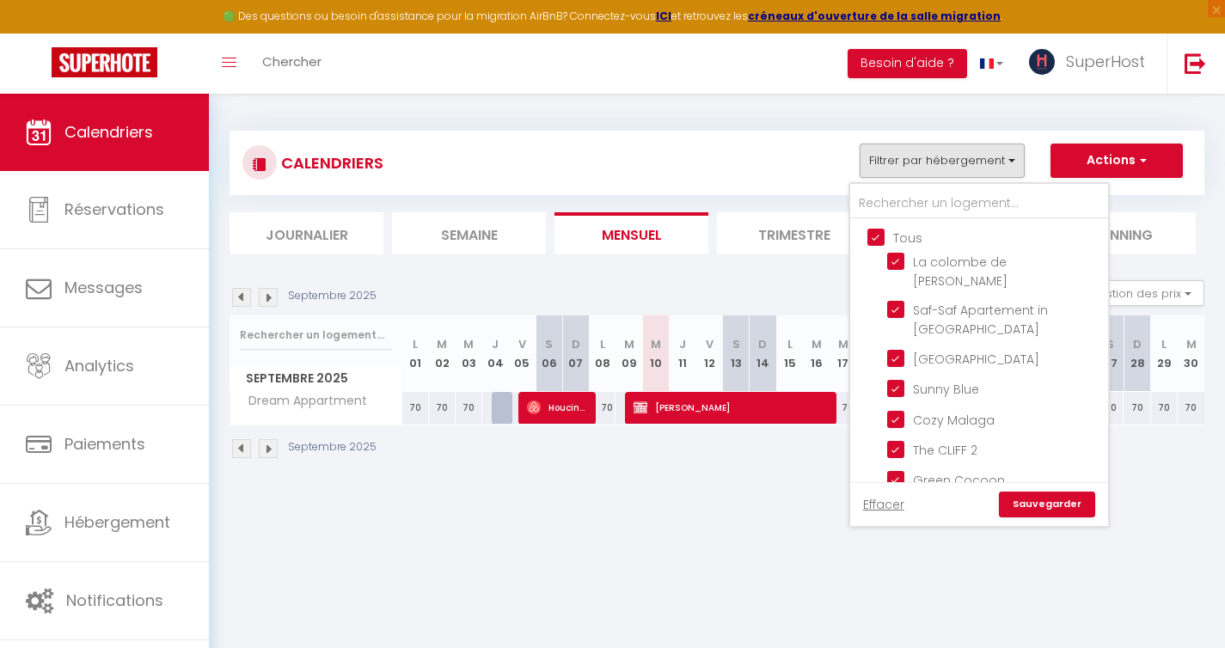
checkbox input "true"
click at [1024, 501] on link "Sauvegarder" at bounding box center [1047, 505] width 96 height 26
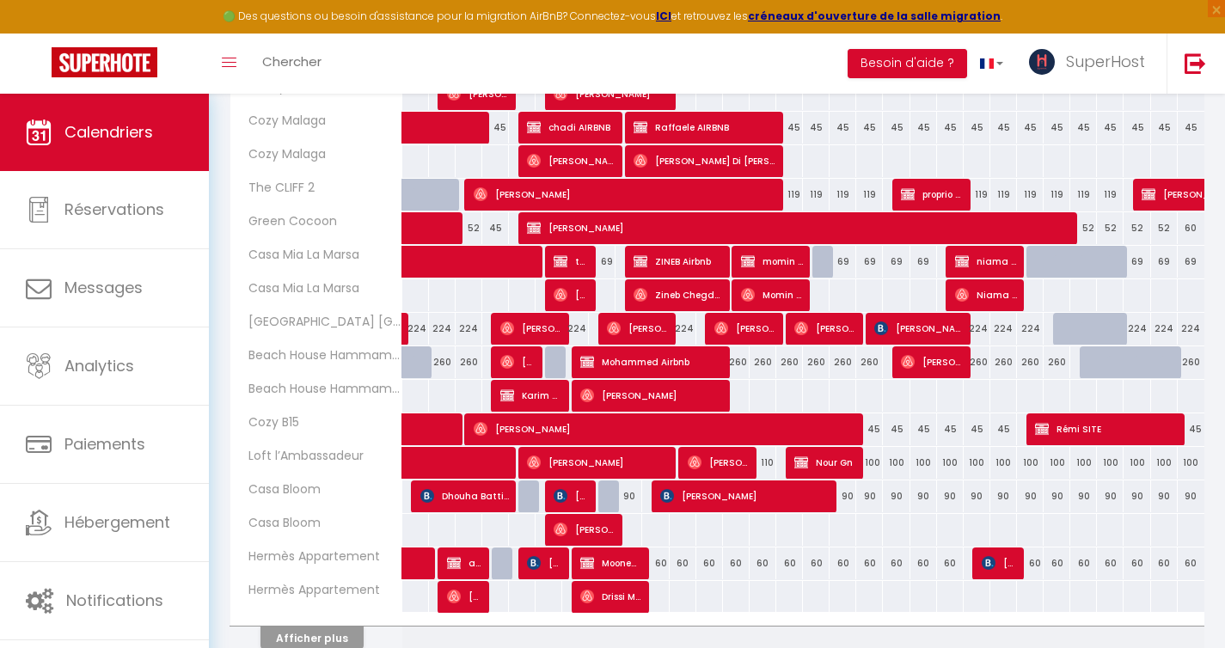
scroll to position [527, 0]
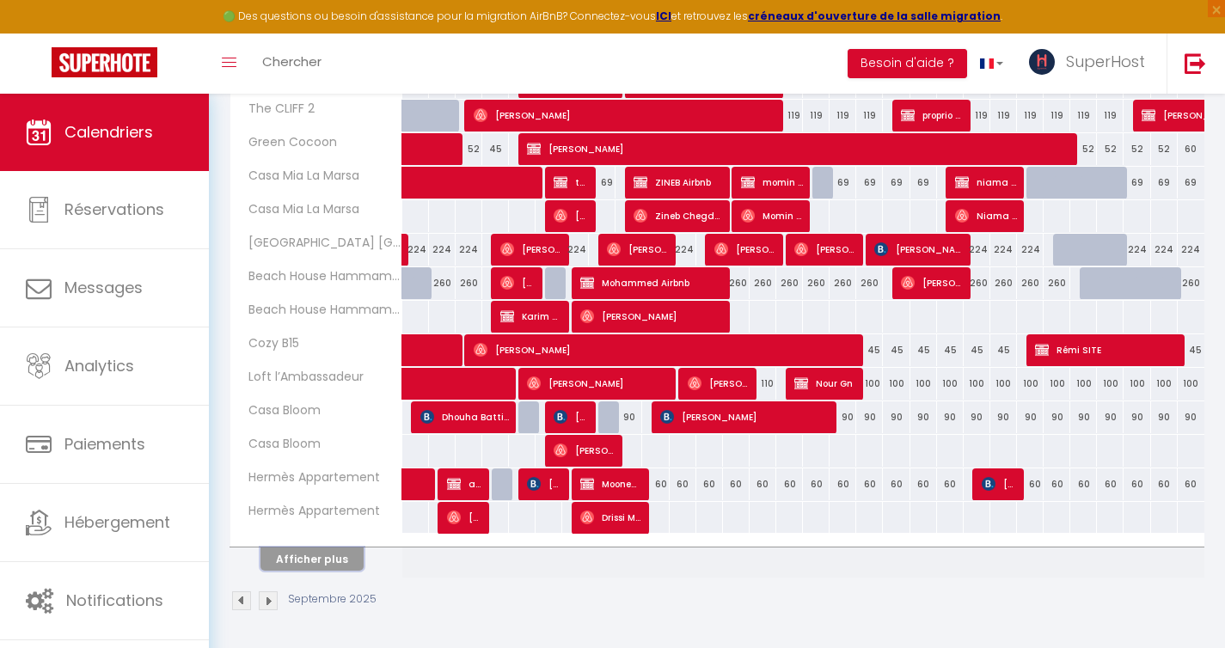
click at [305, 558] on button "Afficher plus" at bounding box center [311, 558] width 103 height 23
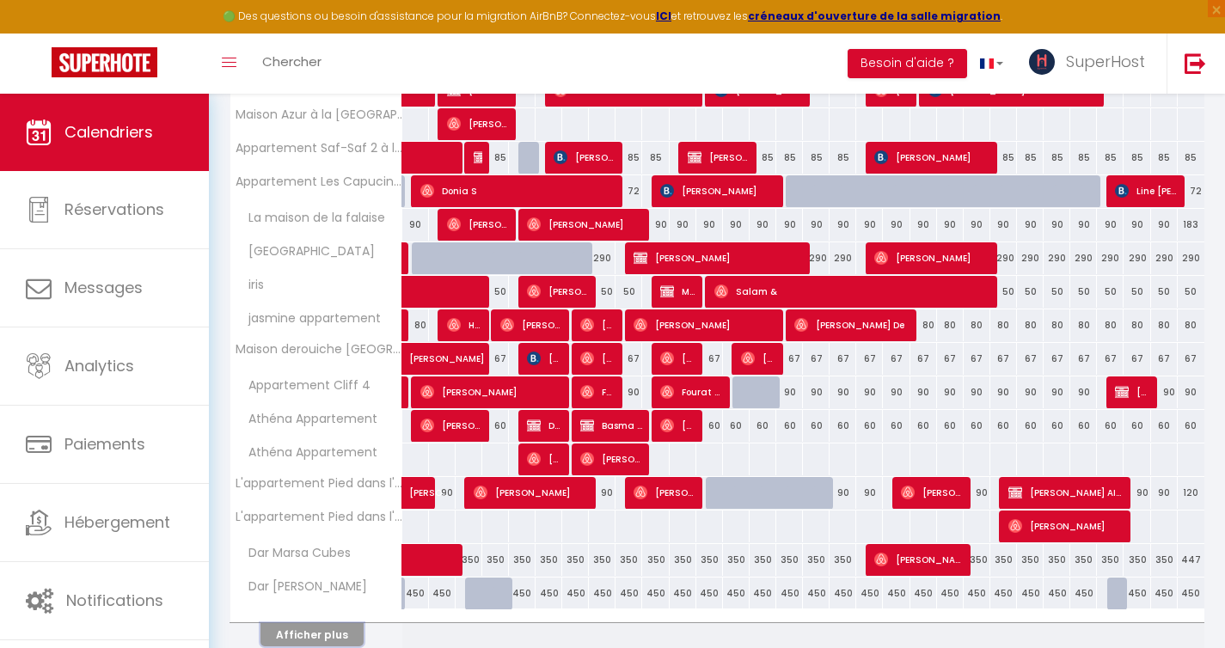
scroll to position [1197, 0]
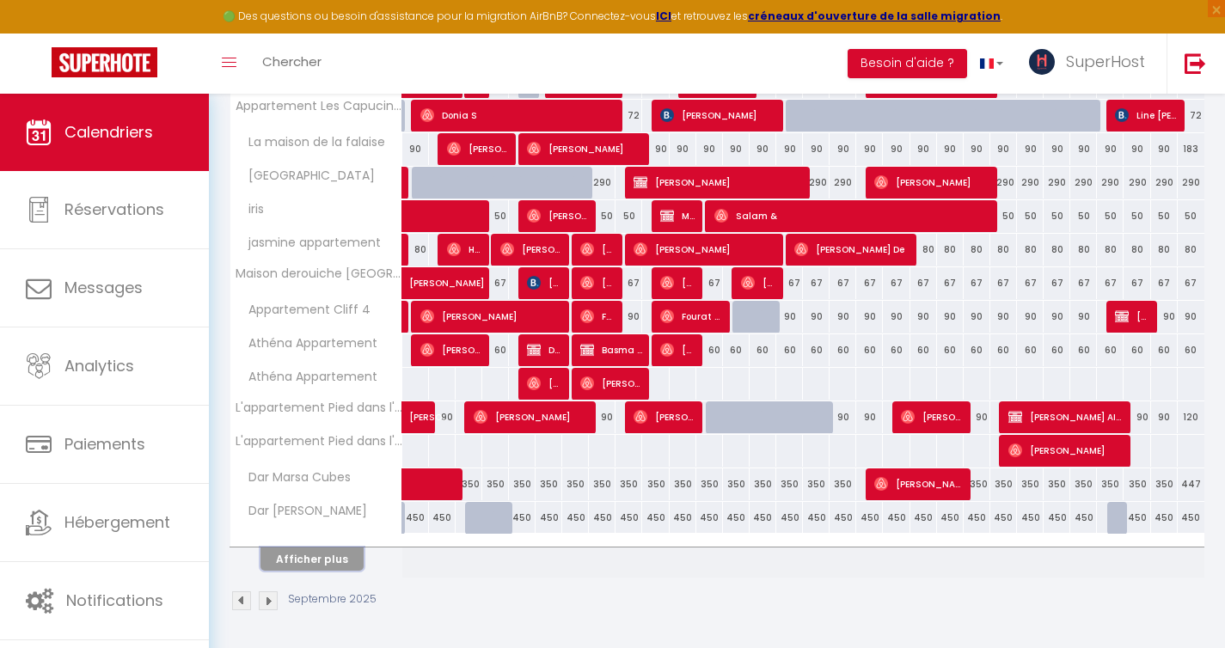
click at [321, 560] on button "Afficher plus" at bounding box center [311, 558] width 103 height 23
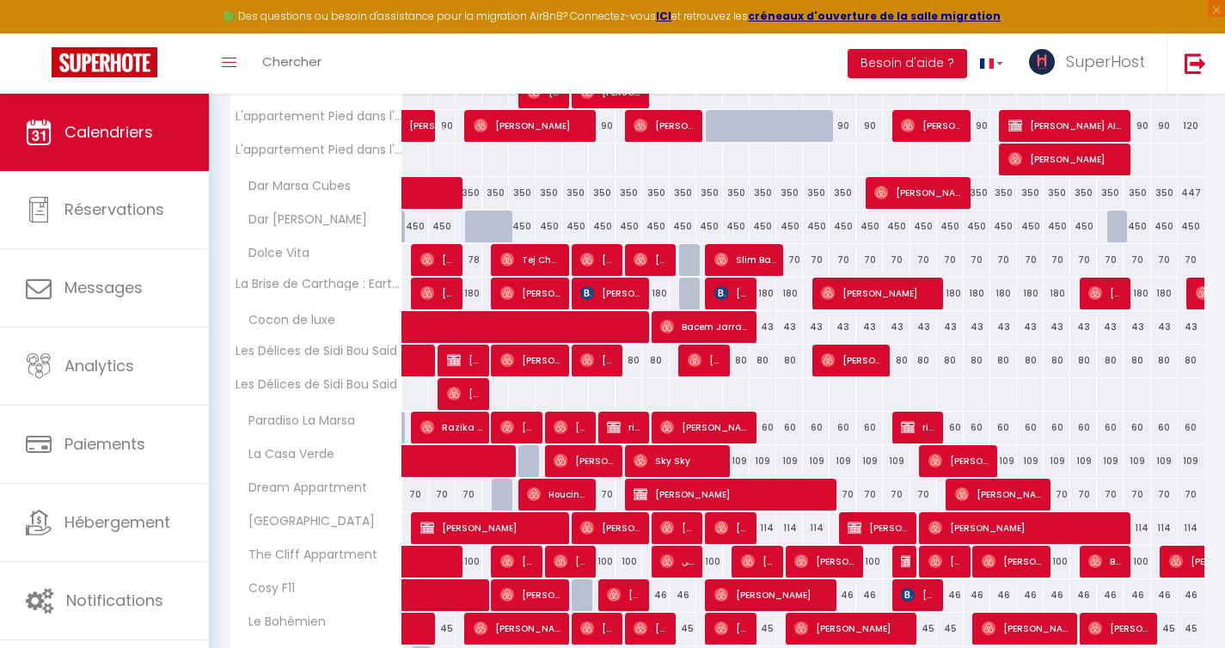
scroll to position [1658, 0]
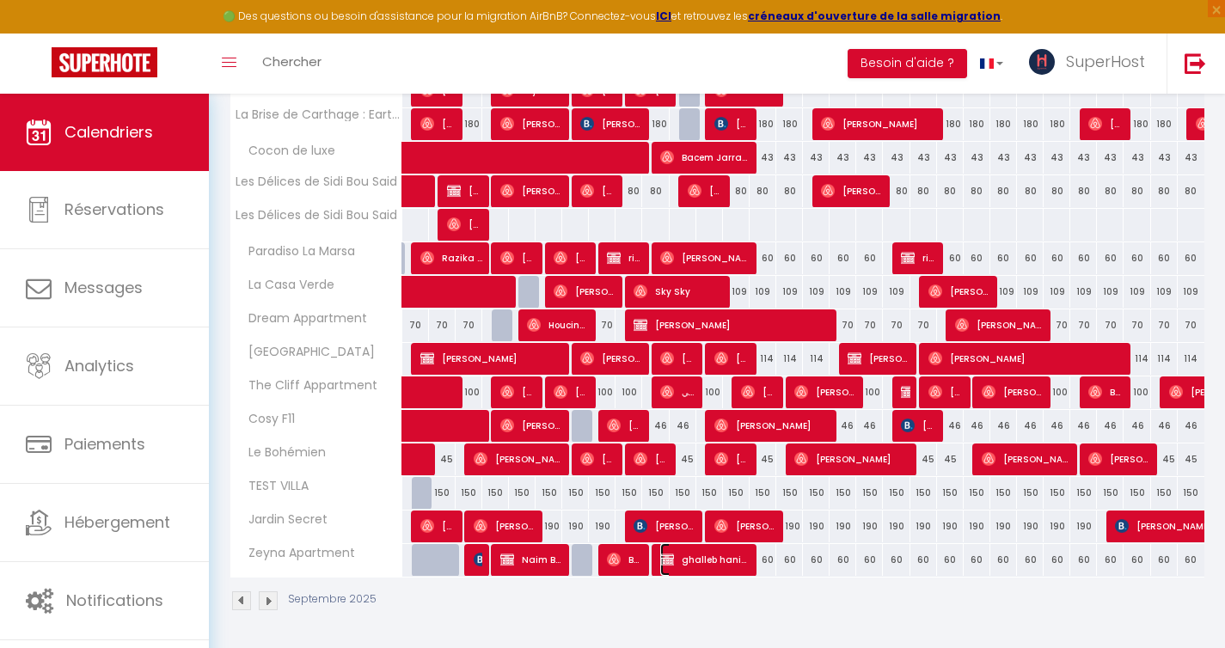
click at [691, 558] on span "ghalleb hanine" at bounding box center [704, 559] width 89 height 33
select select "OK"
select select "KO"
select select "0"
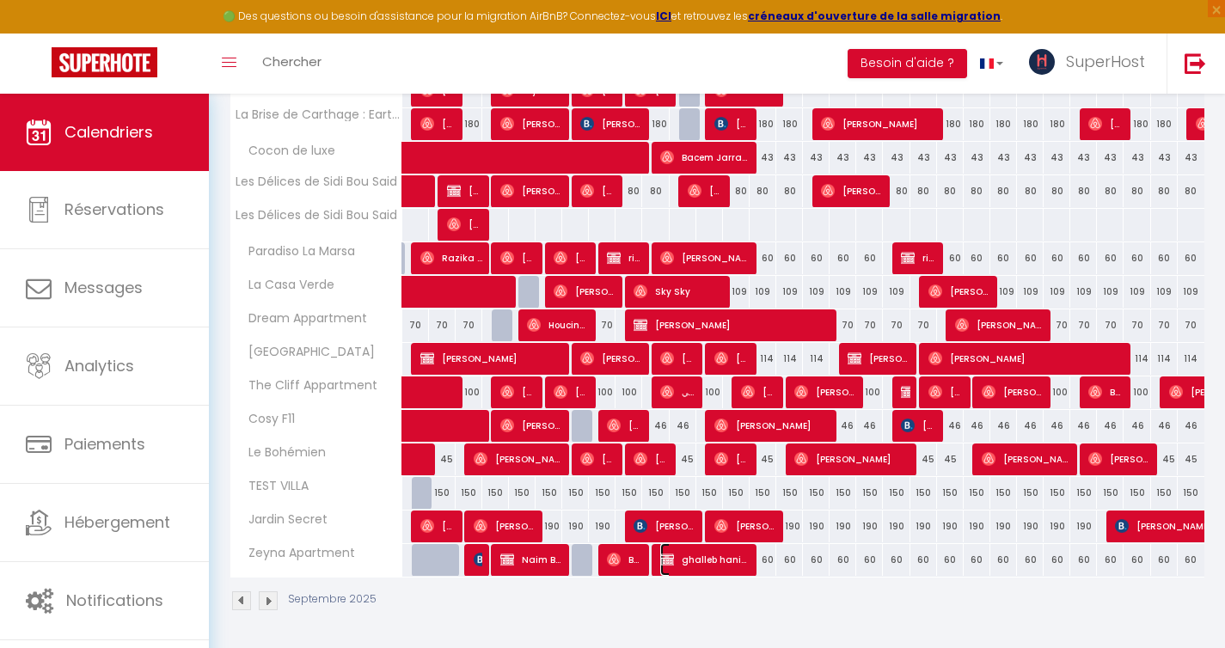
select select "1"
select select "41418"
select select
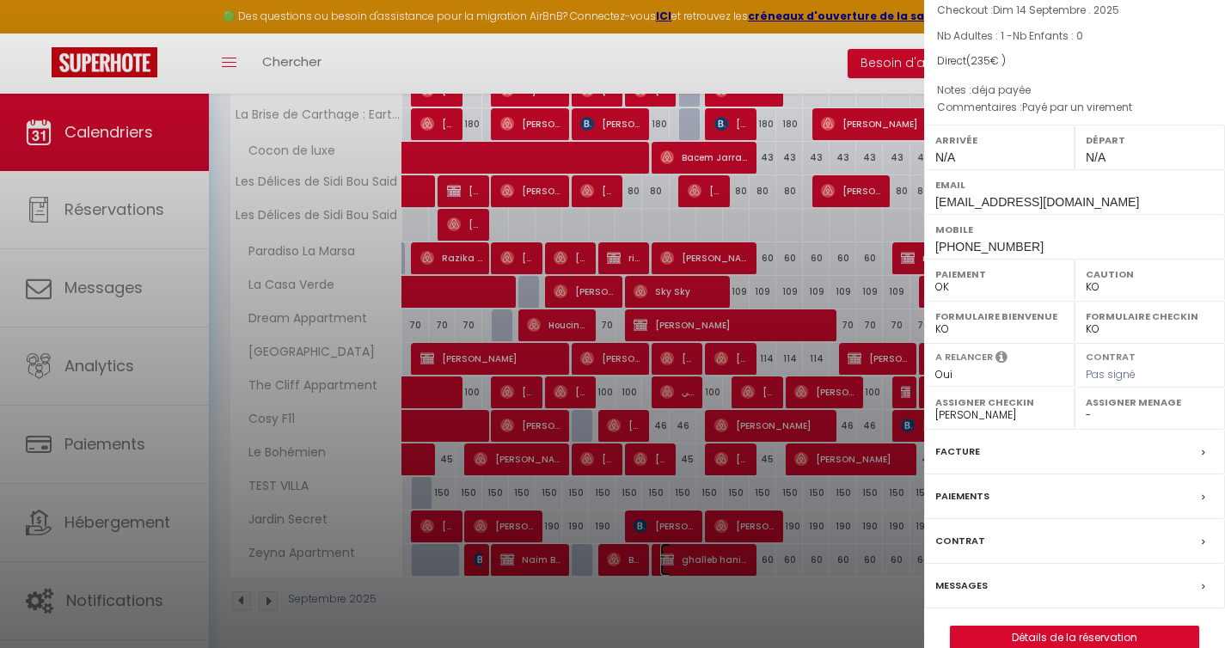
scroll to position [153, 0]
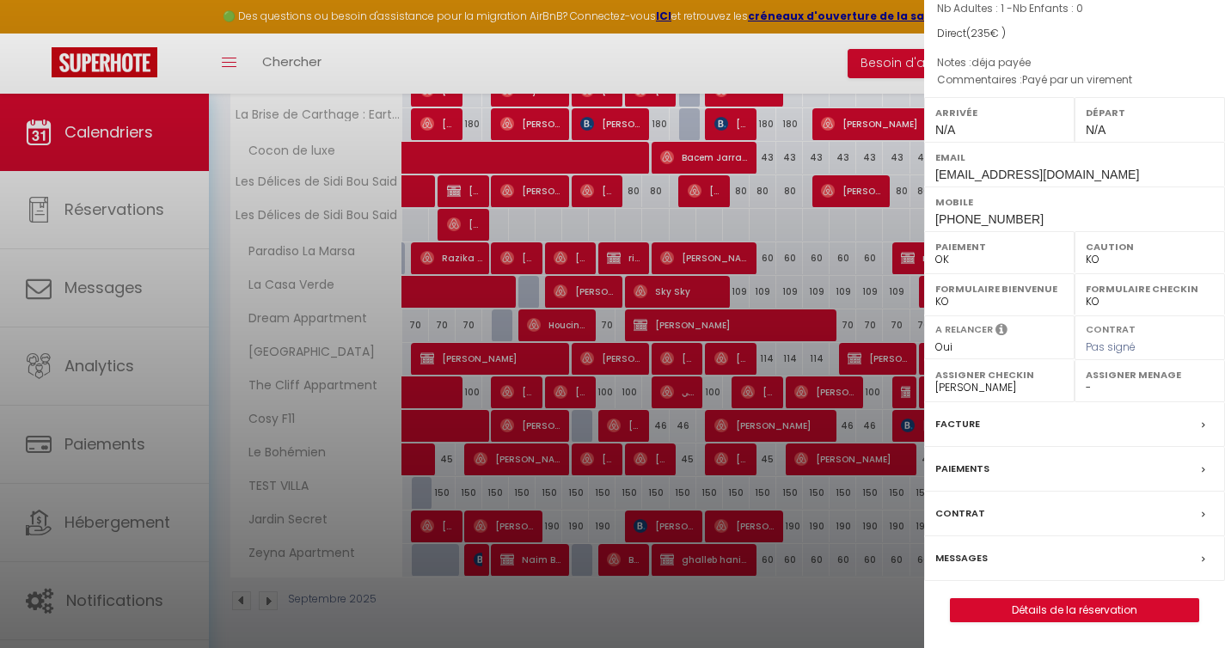
click at [830, 595] on div at bounding box center [612, 324] width 1225 height 648
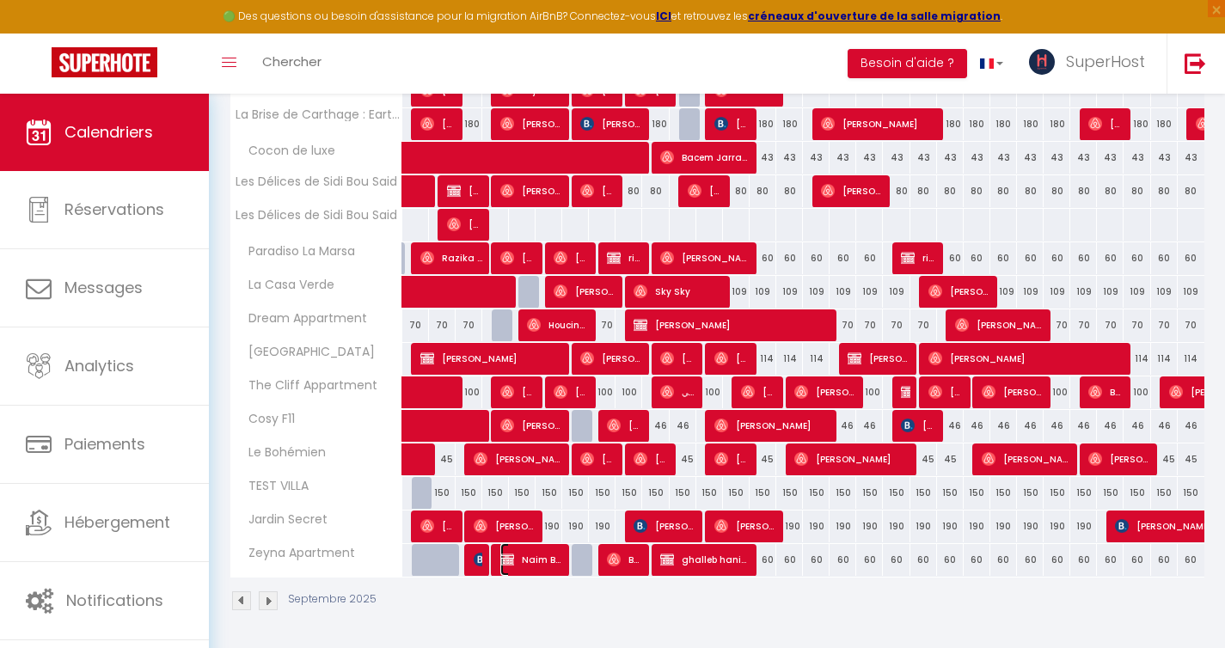
click at [536, 565] on span "Naim Book" at bounding box center [531, 559] width 62 height 33
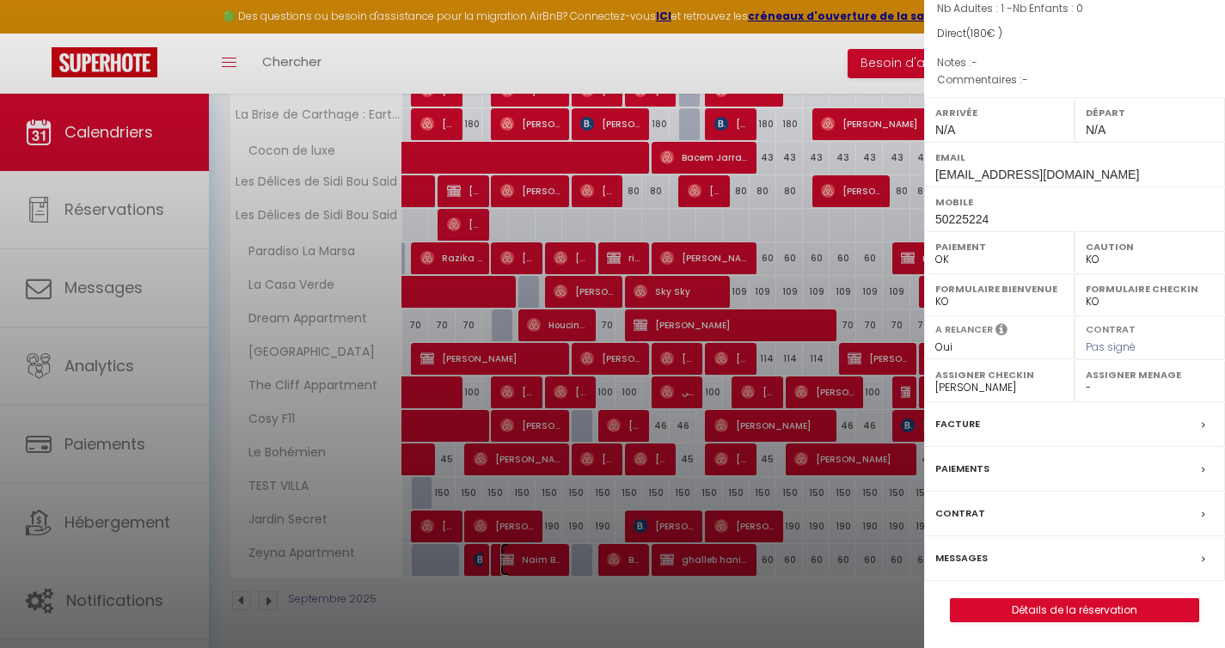
select select
select select "35056"
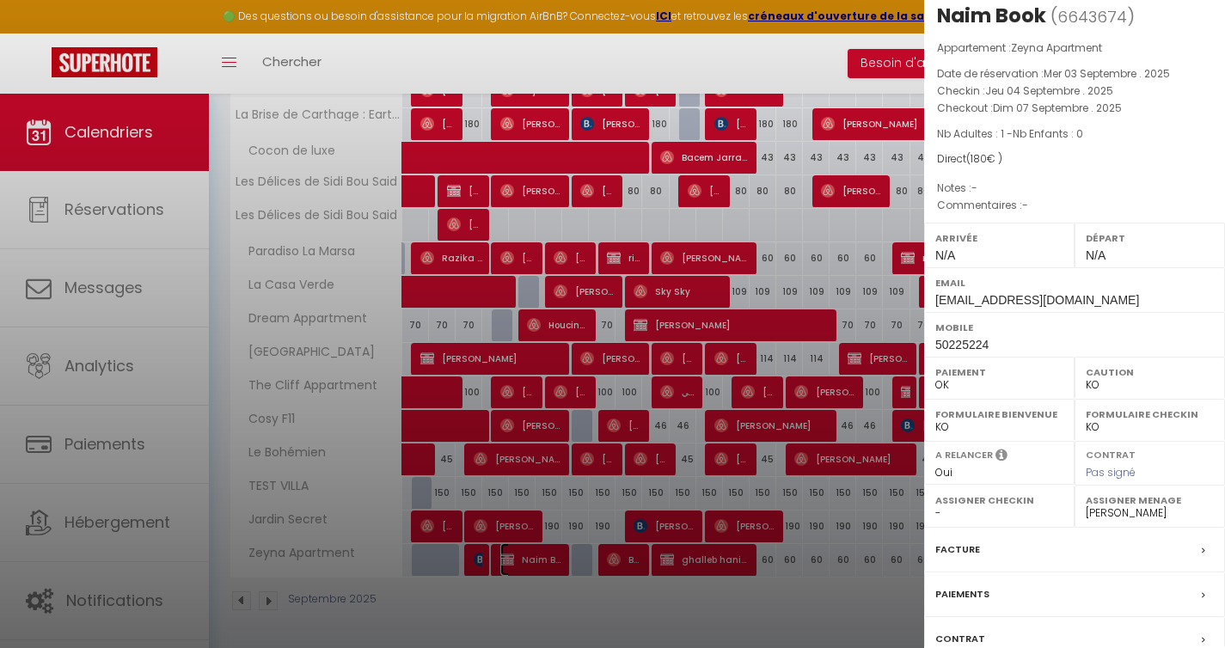
scroll to position [0, 0]
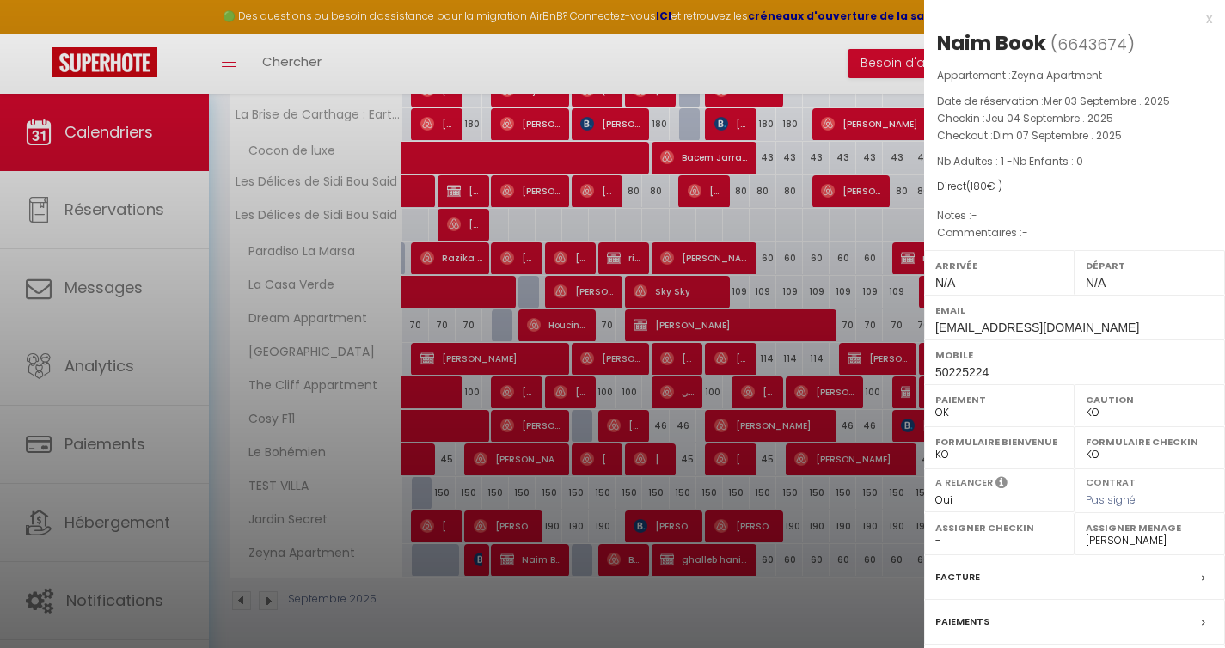
click at [583, 609] on div at bounding box center [612, 324] width 1225 height 648
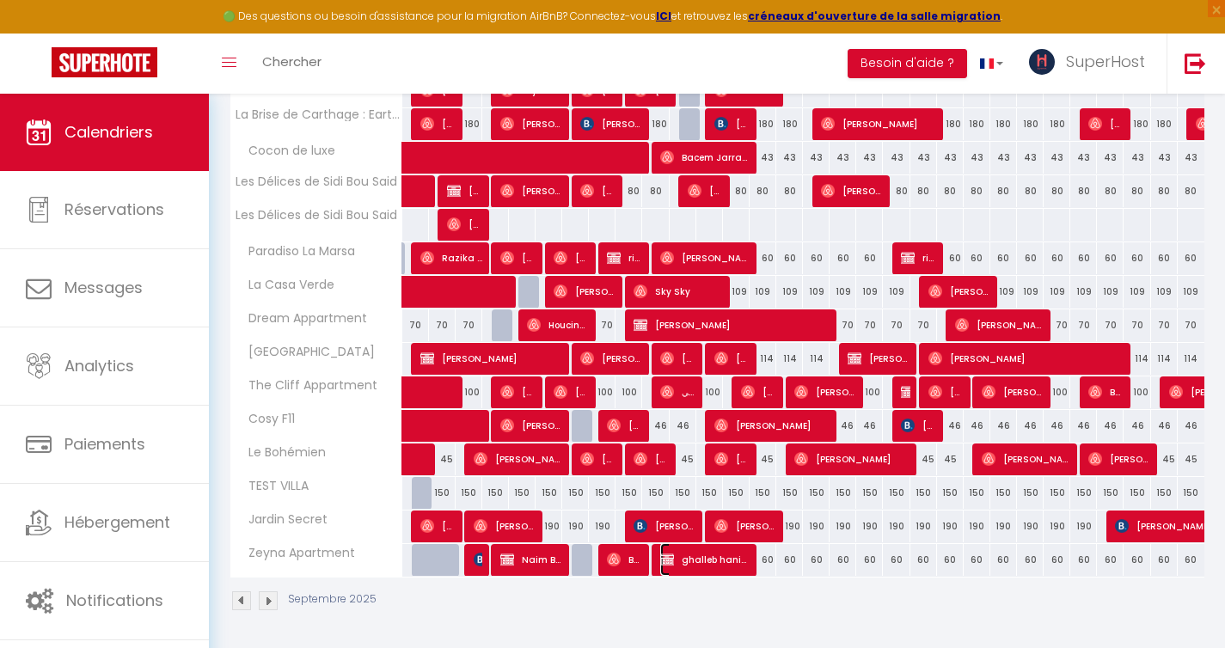
click at [705, 559] on span "ghalleb hanine" at bounding box center [704, 559] width 89 height 33
select select "41418"
select select
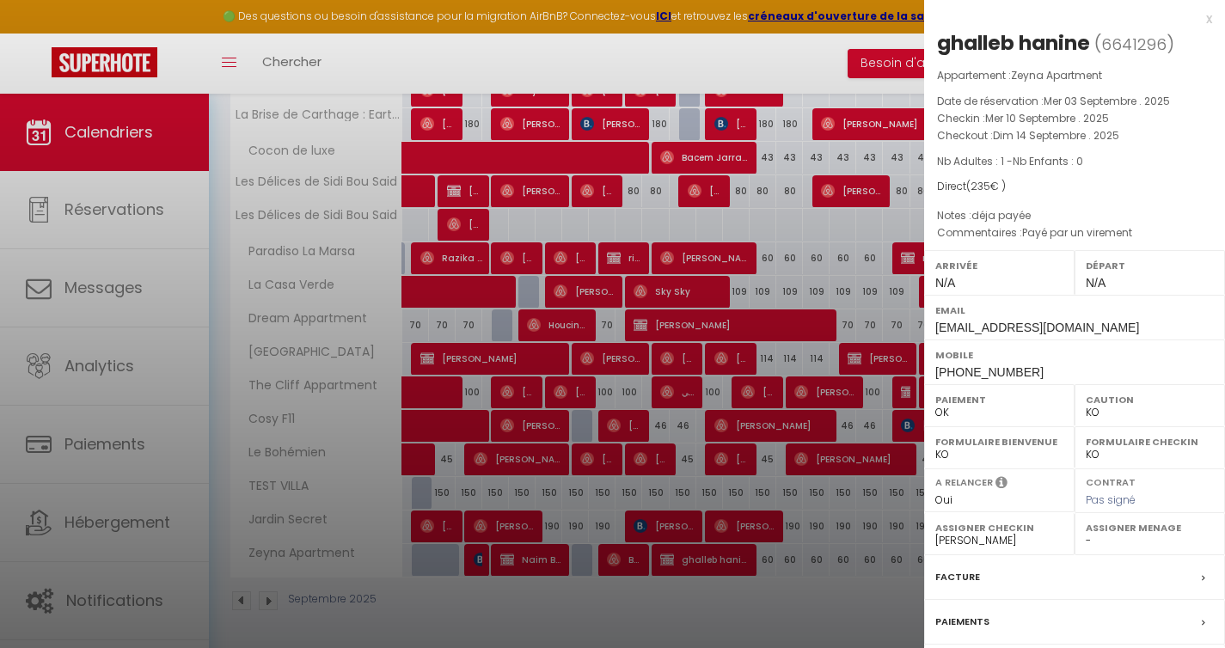
click at [669, 599] on div at bounding box center [612, 324] width 1225 height 648
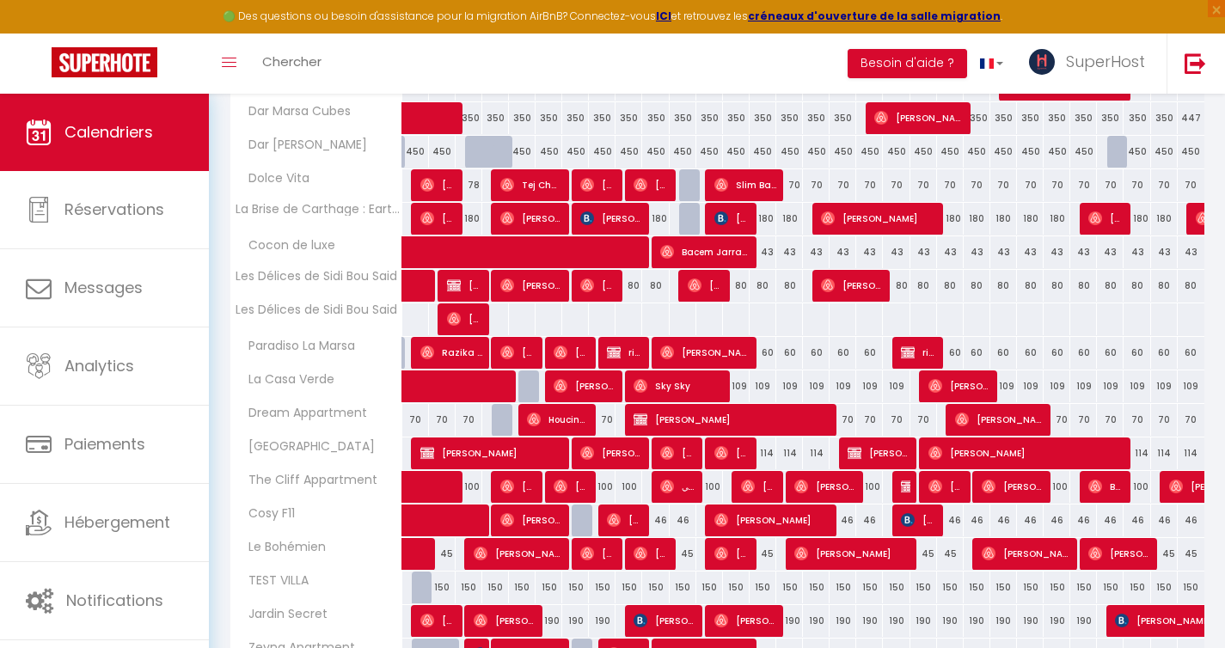
scroll to position [1645, 0]
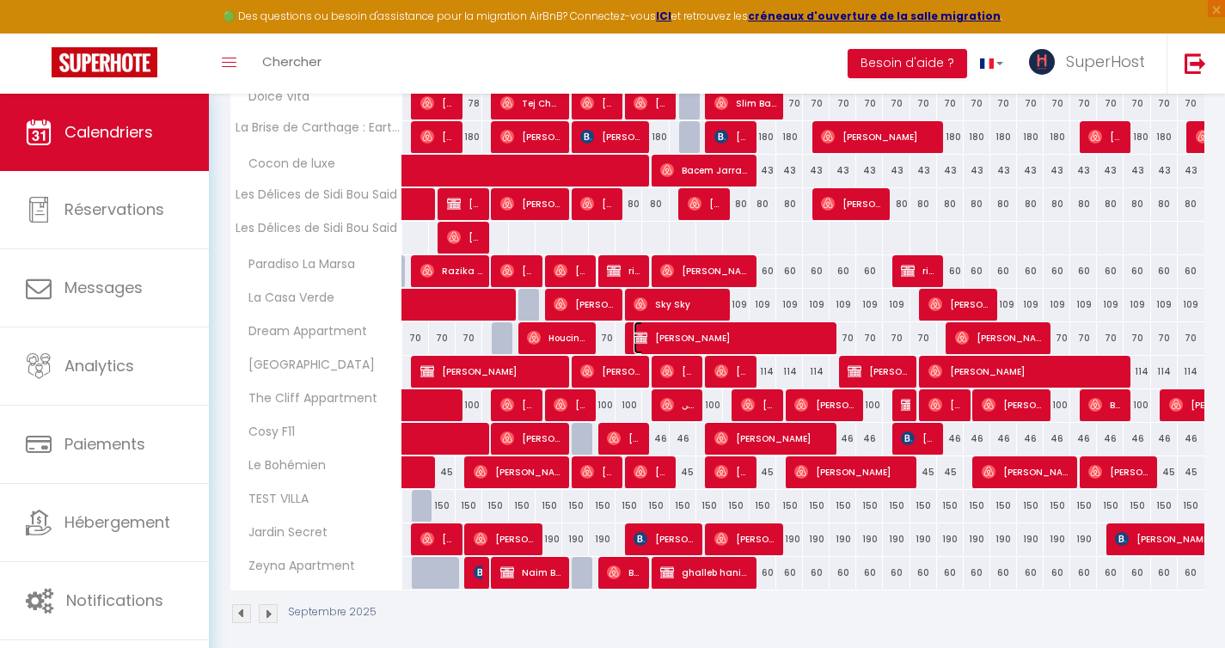
click at [647, 337] on span "[PERSON_NAME]" at bounding box center [730, 337] width 195 height 33
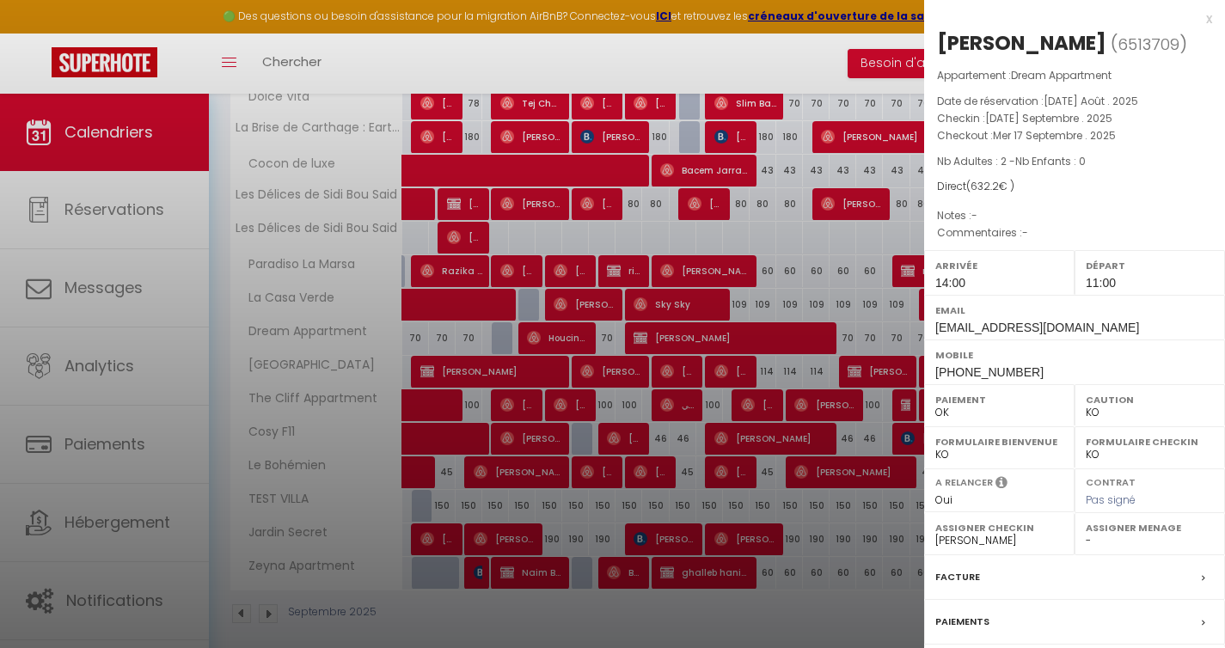
click at [595, 611] on div at bounding box center [612, 324] width 1225 height 648
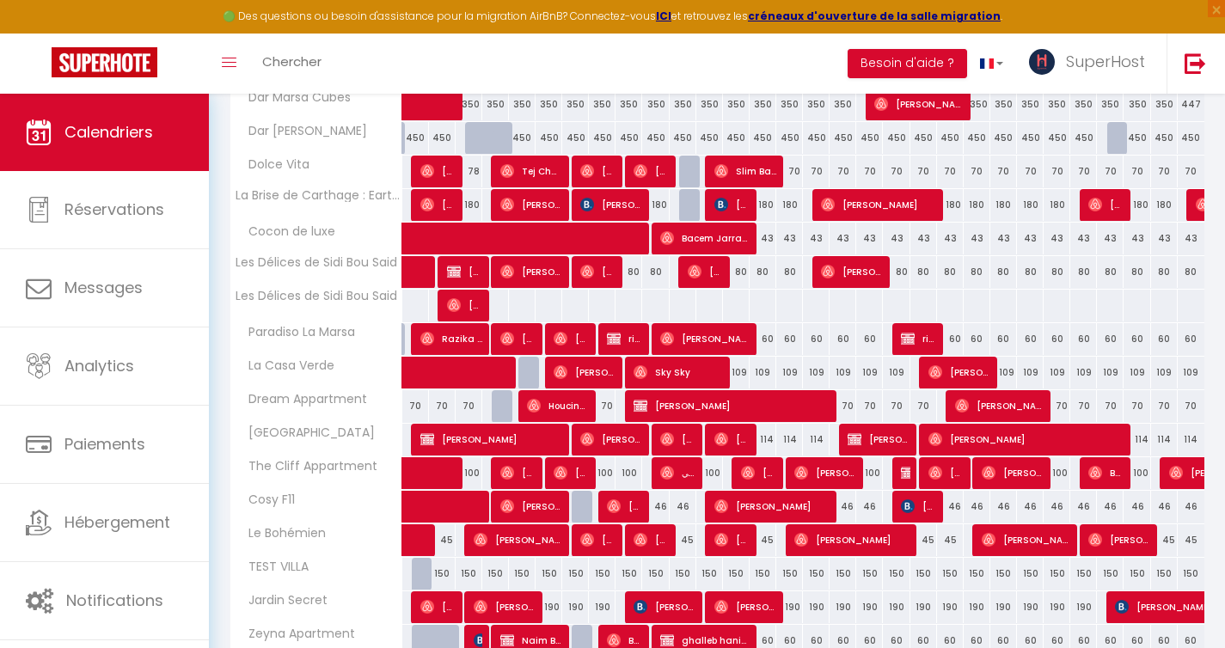
scroll to position [1574, 0]
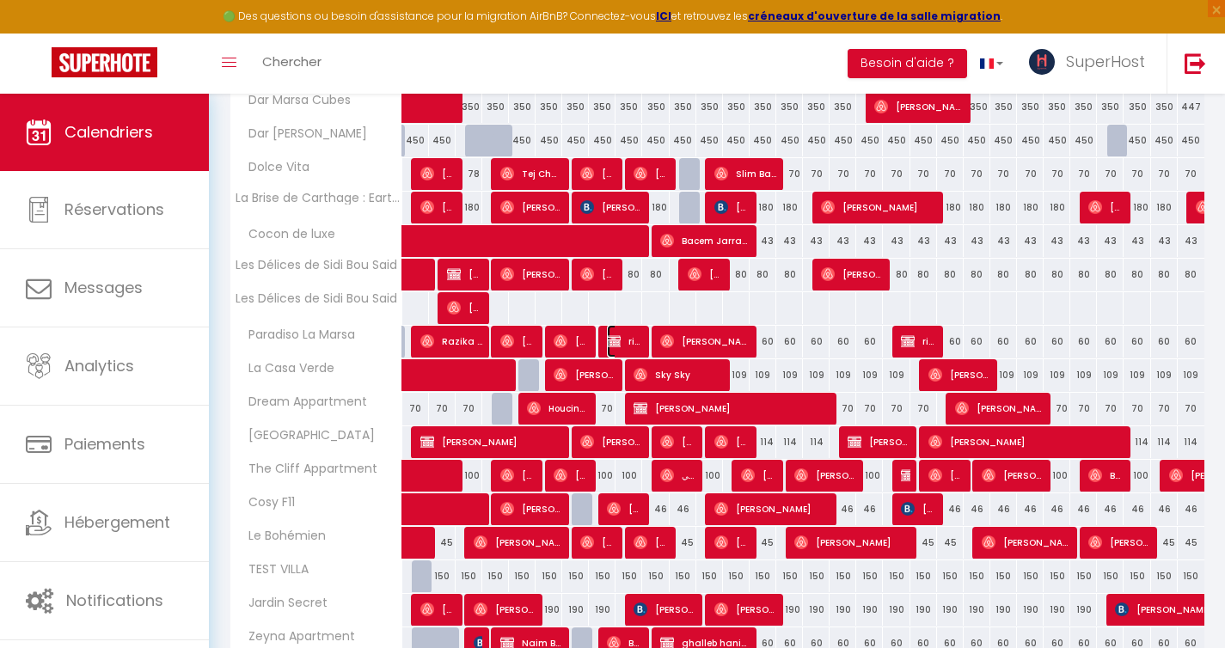
click at [617, 338] on img at bounding box center [614, 341] width 14 height 14
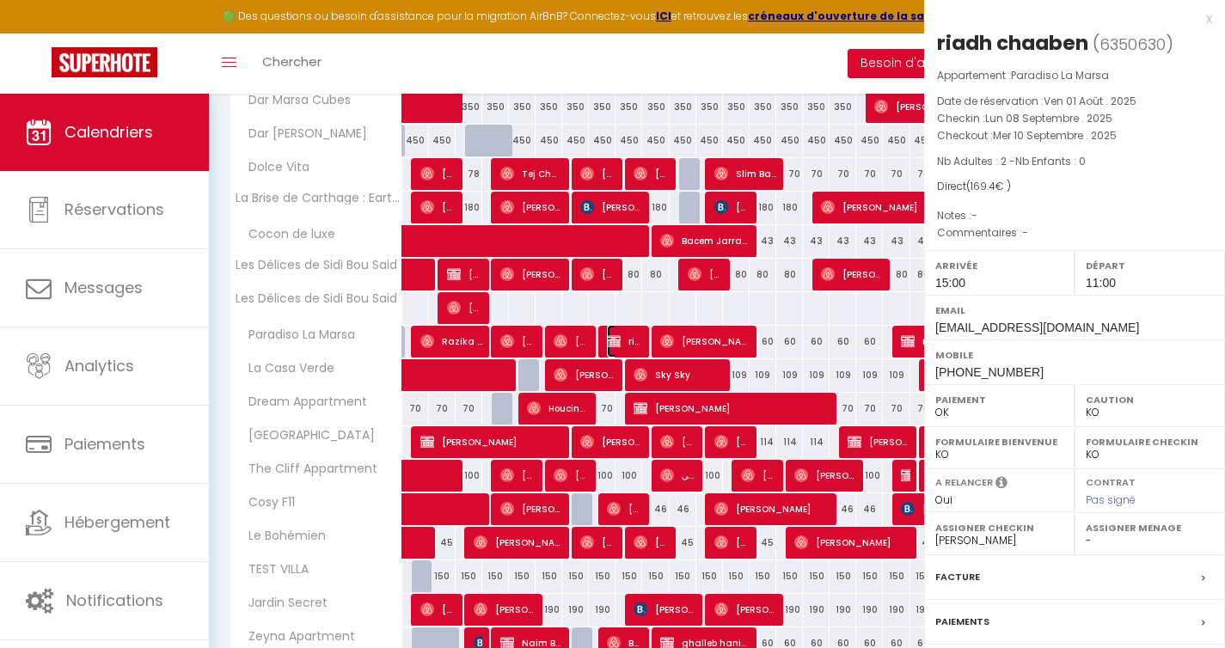
select select "41418"
select select "47188"
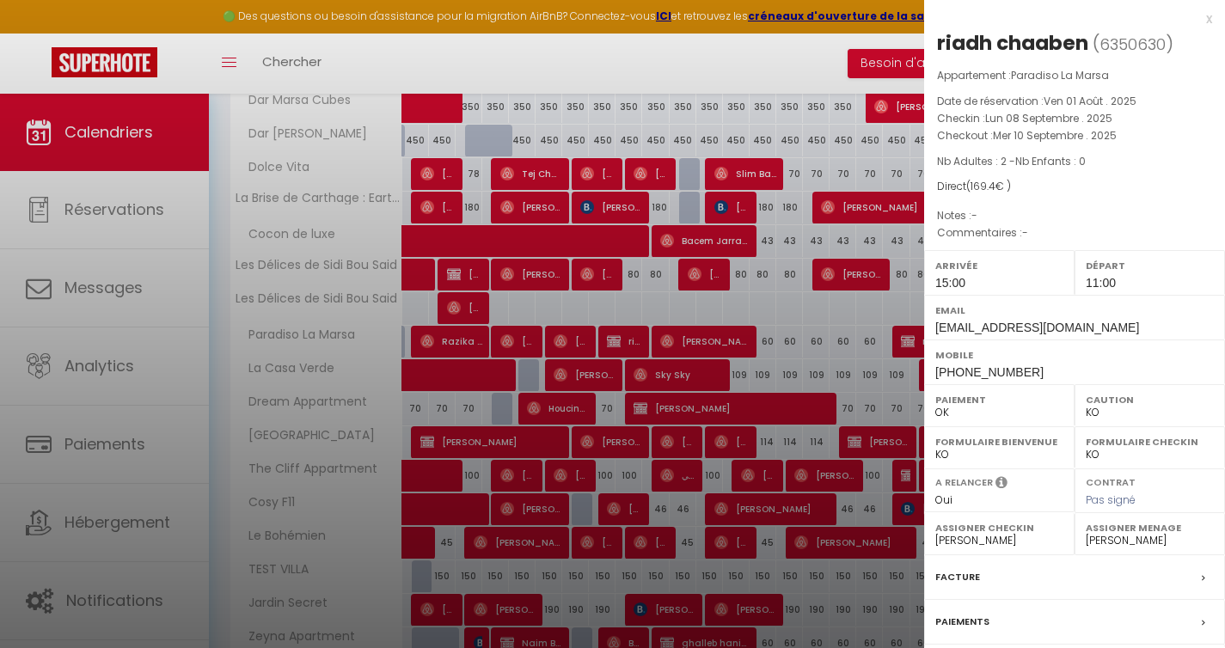
click at [801, 305] on div at bounding box center [612, 324] width 1225 height 648
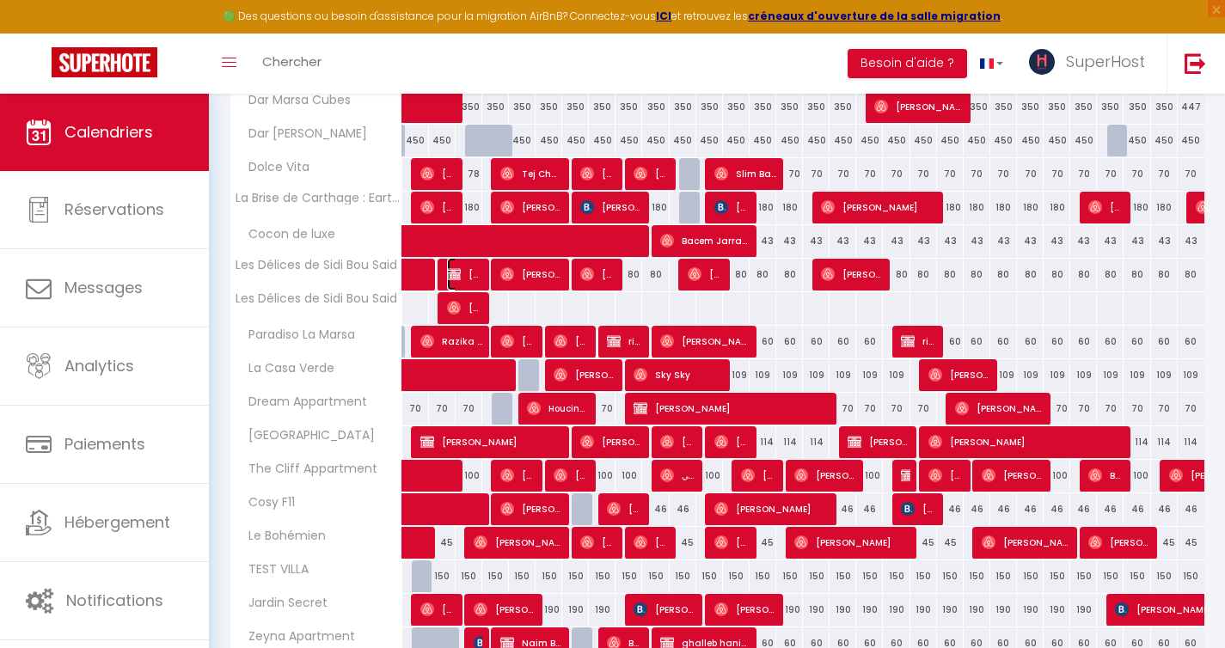
click at [464, 273] on span "[PERSON_NAME] AIRBNB" at bounding box center [464, 274] width 35 height 33
select select "47188"
select select "40737"
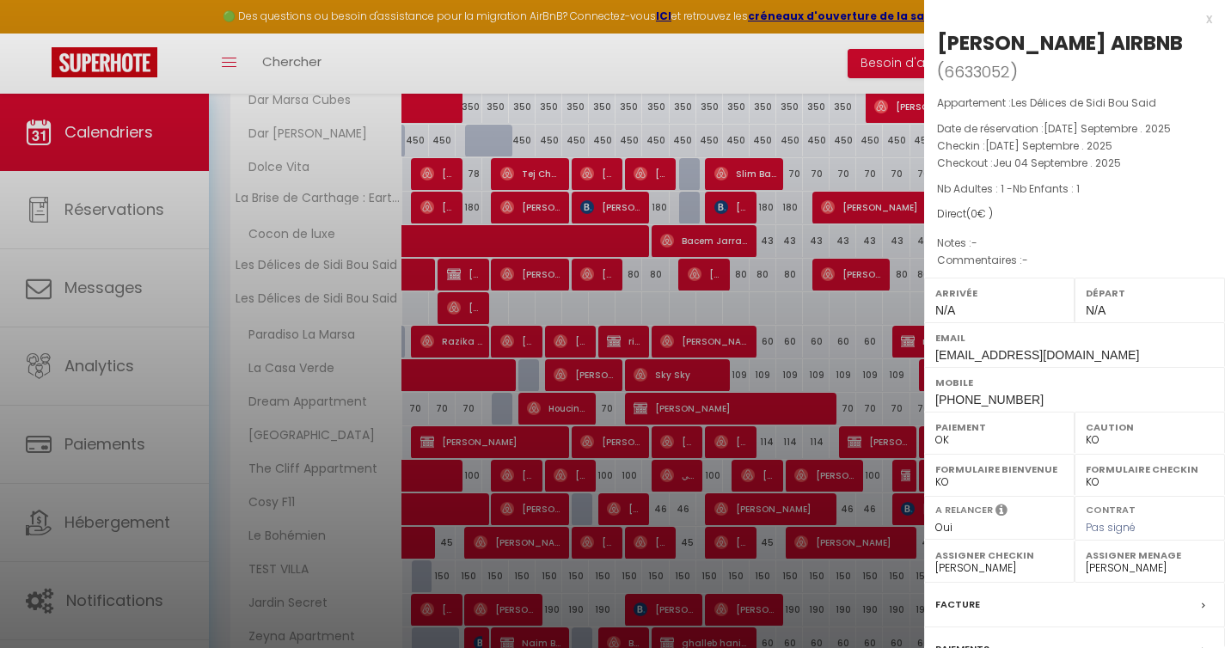
click at [773, 284] on div at bounding box center [612, 324] width 1225 height 648
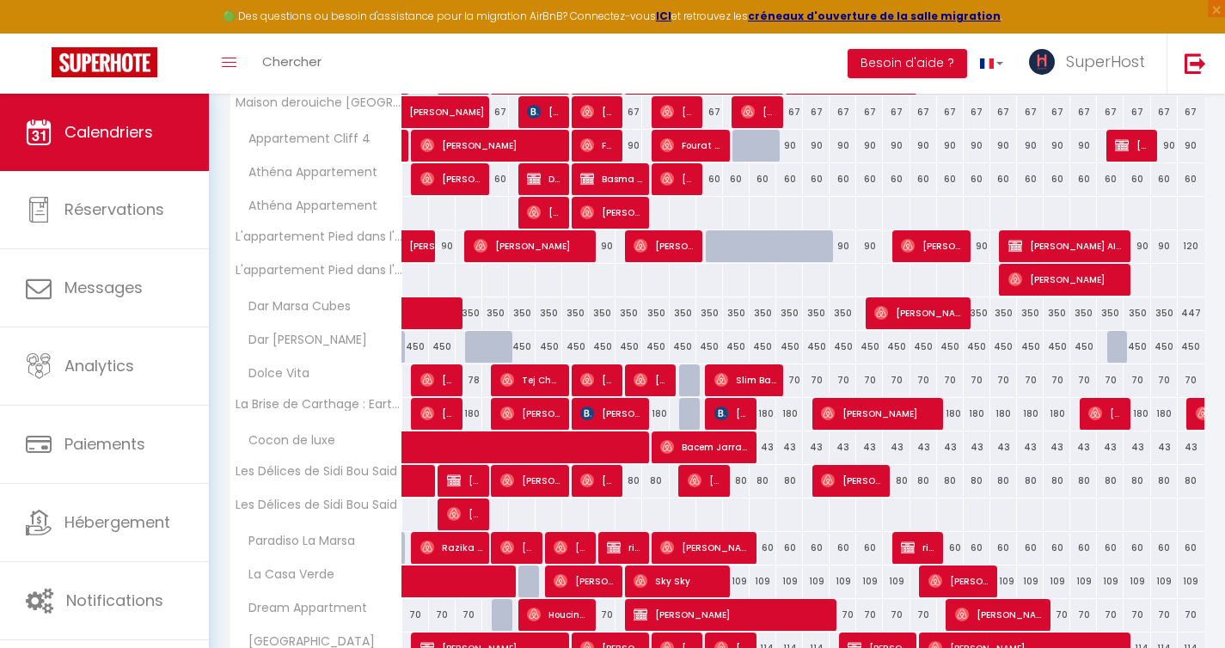
scroll to position [1353, 0]
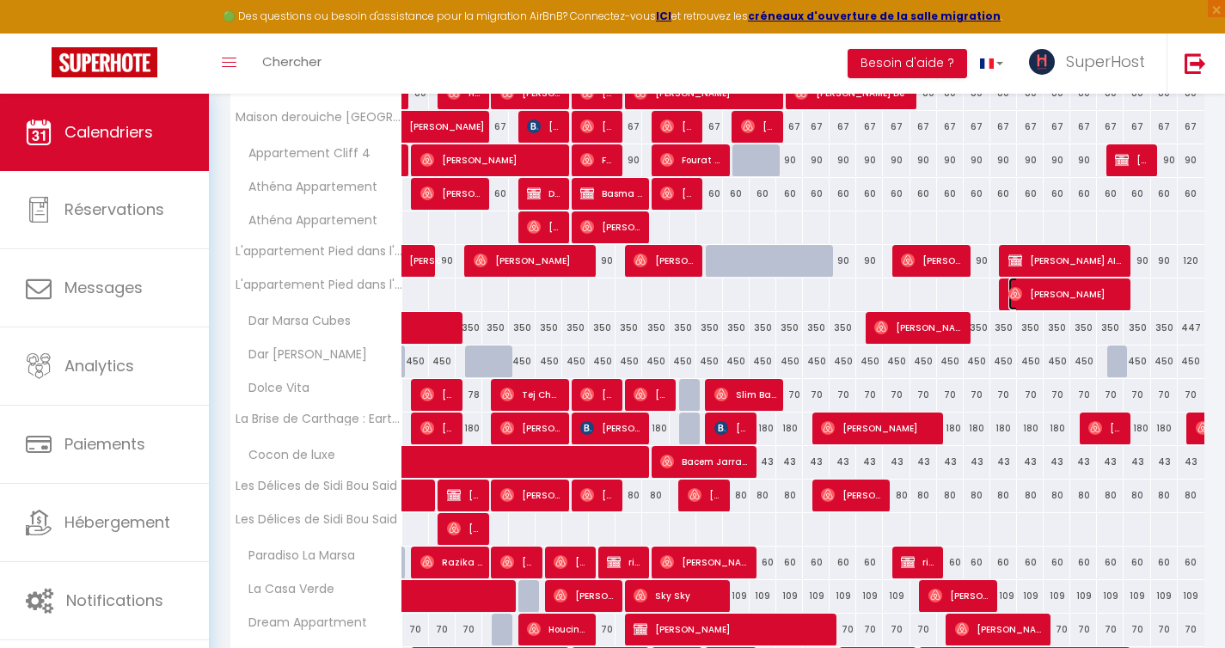
click at [1033, 291] on span "[PERSON_NAME]" at bounding box center [1065, 294] width 115 height 33
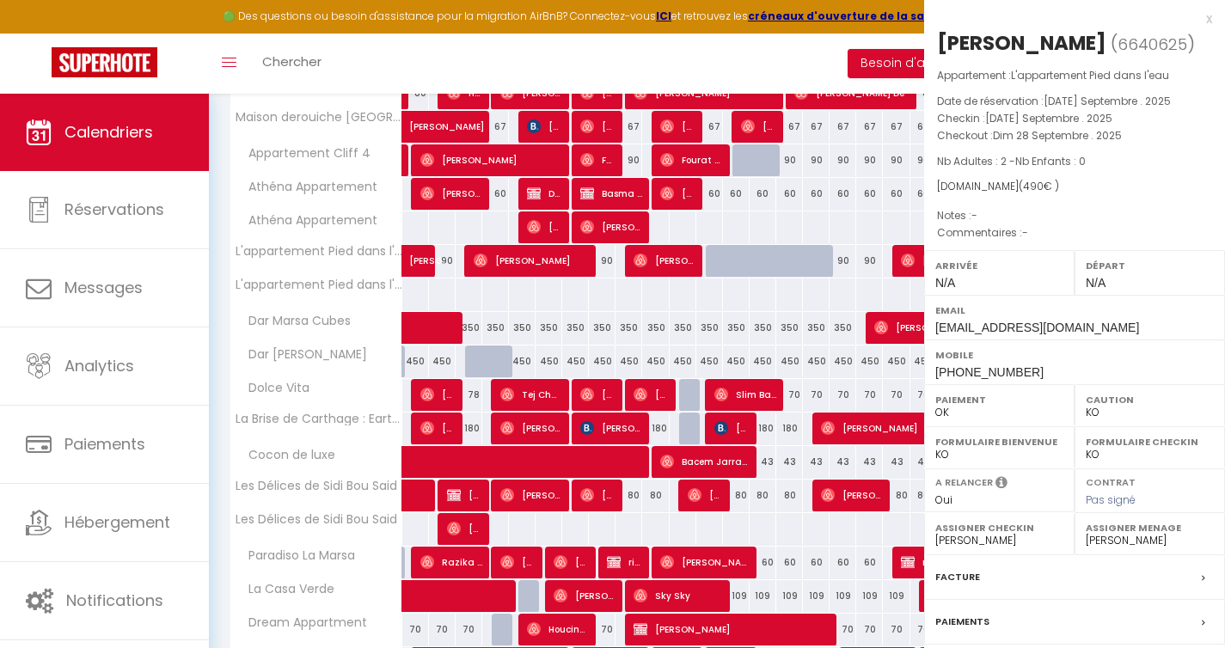
select select "OK"
select select
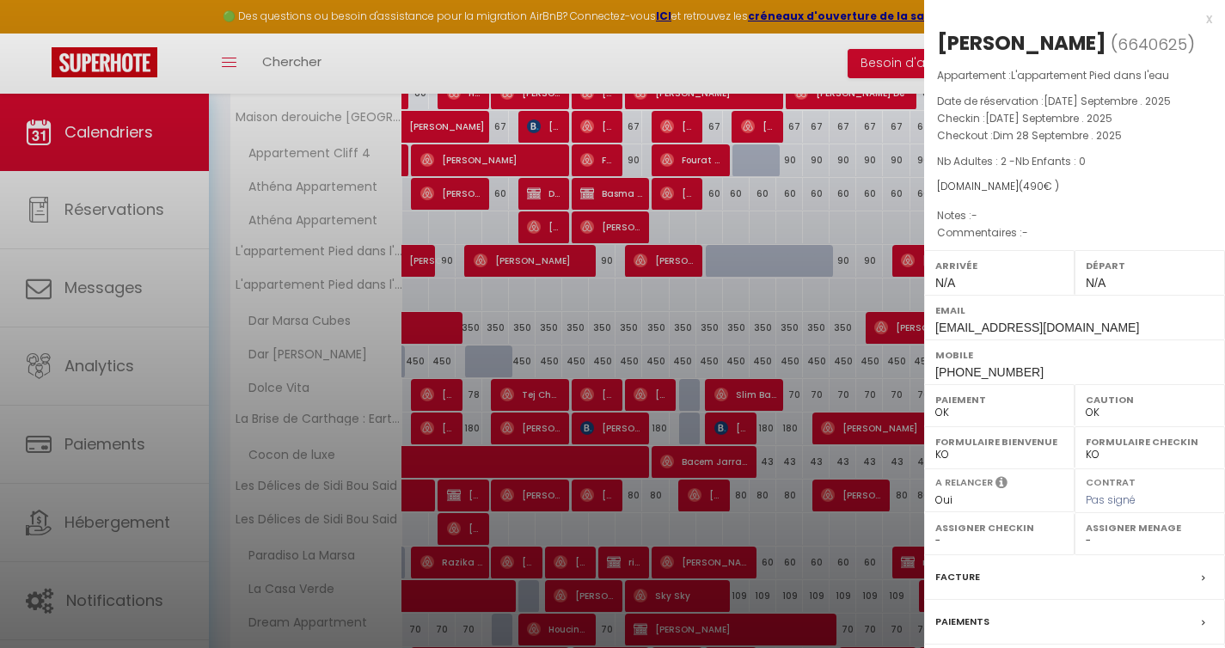
click at [836, 312] on div at bounding box center [612, 324] width 1225 height 648
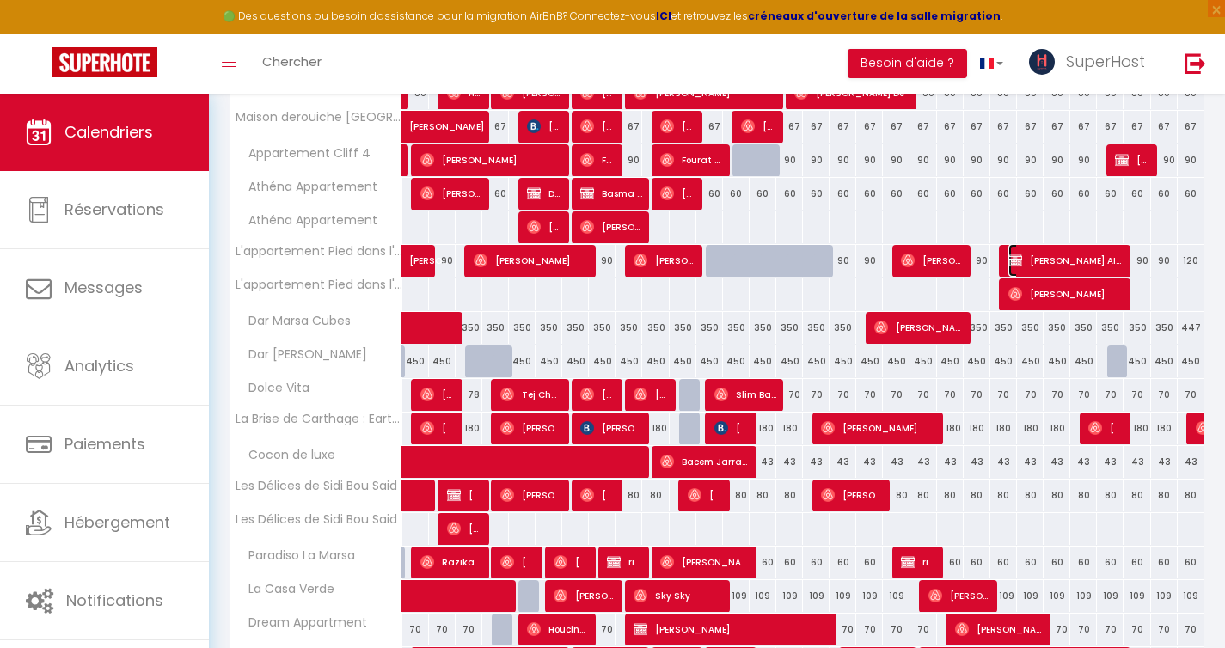
click at [1044, 253] on span "[PERSON_NAME] AIRBNB" at bounding box center [1065, 260] width 115 height 33
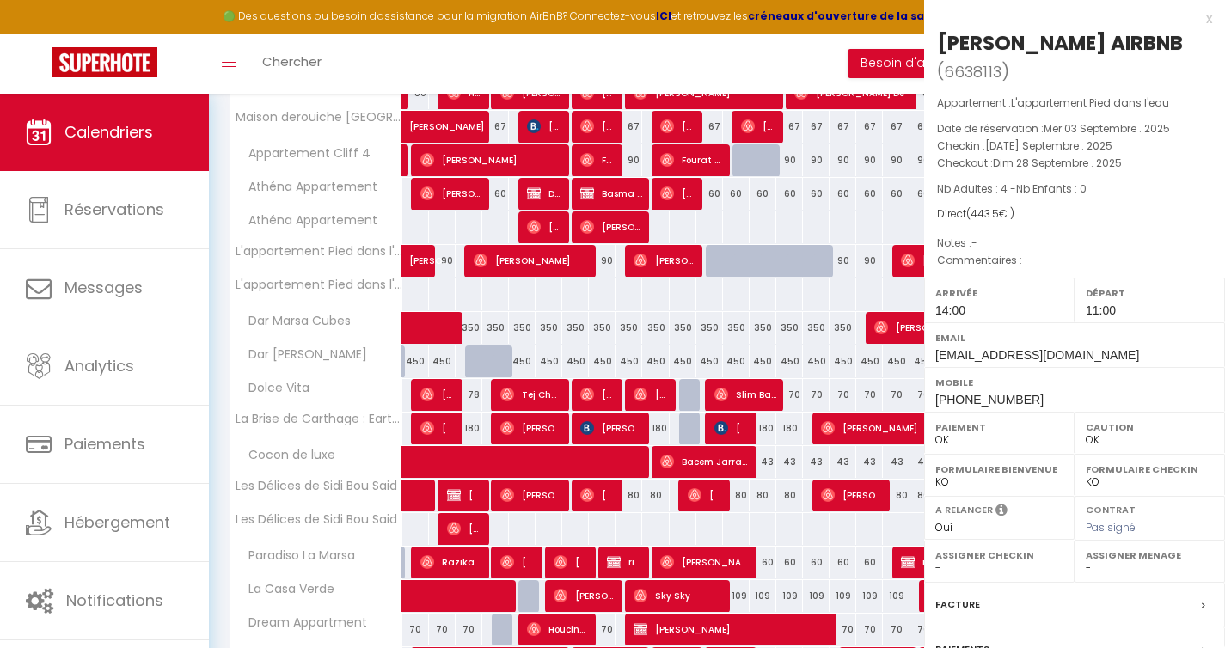
select select "KO"
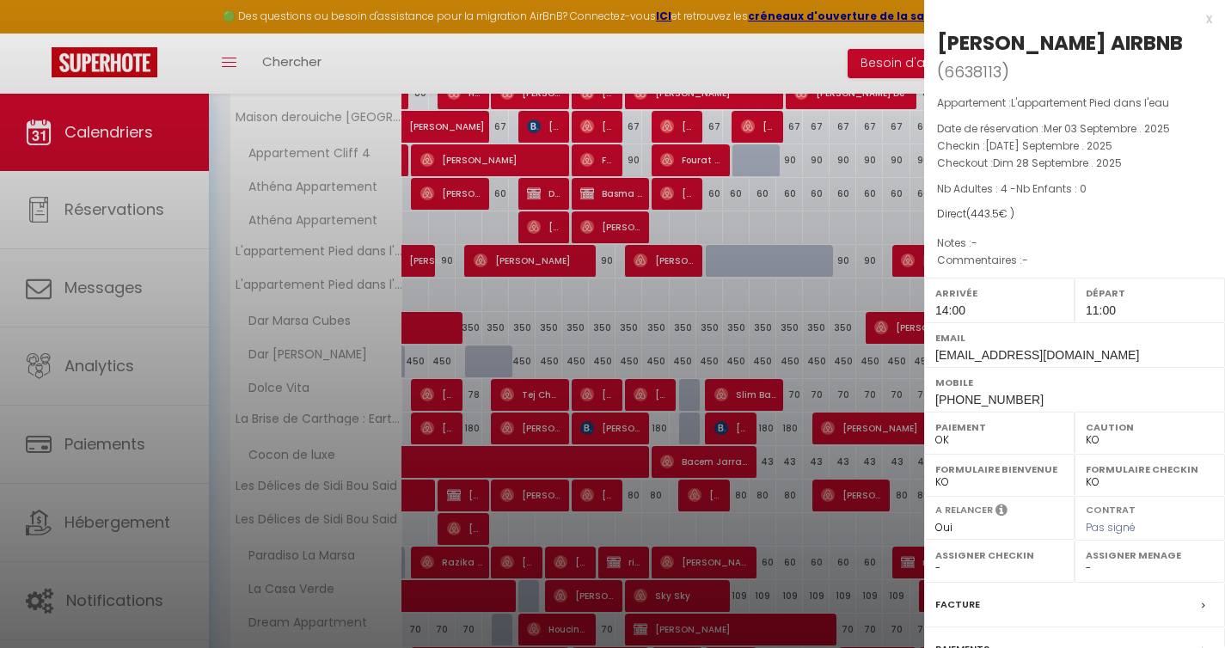
click at [822, 333] on div at bounding box center [612, 324] width 1225 height 648
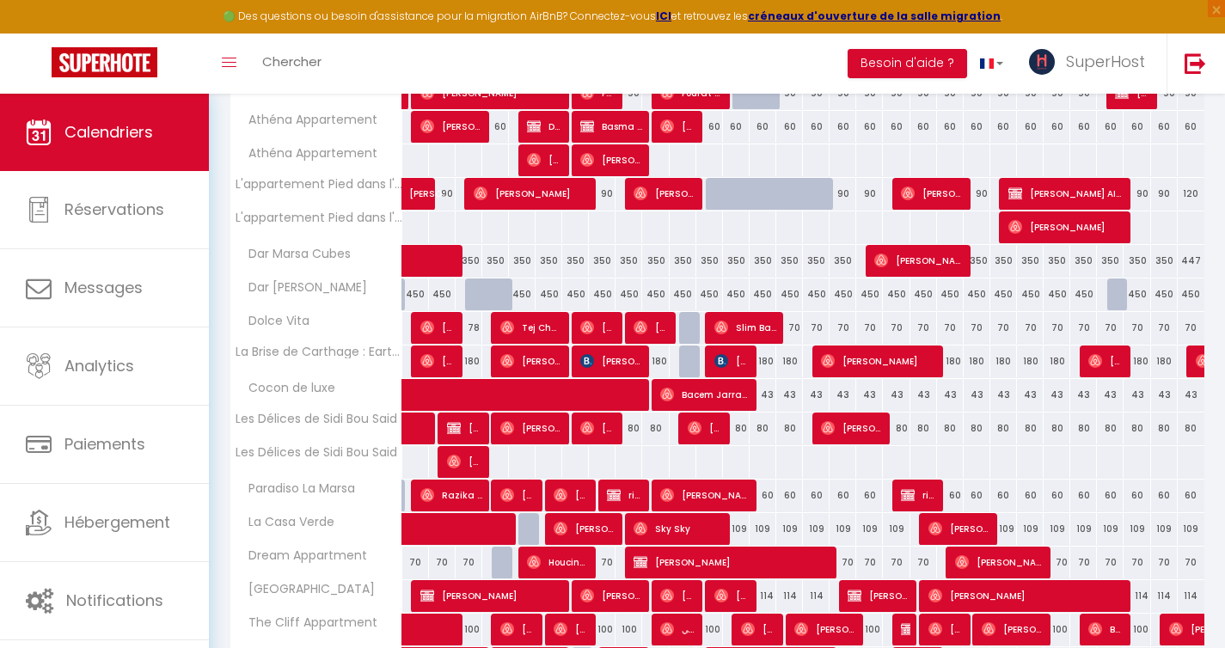
scroll to position [1658, 0]
